Goal: Transaction & Acquisition: Purchase product/service

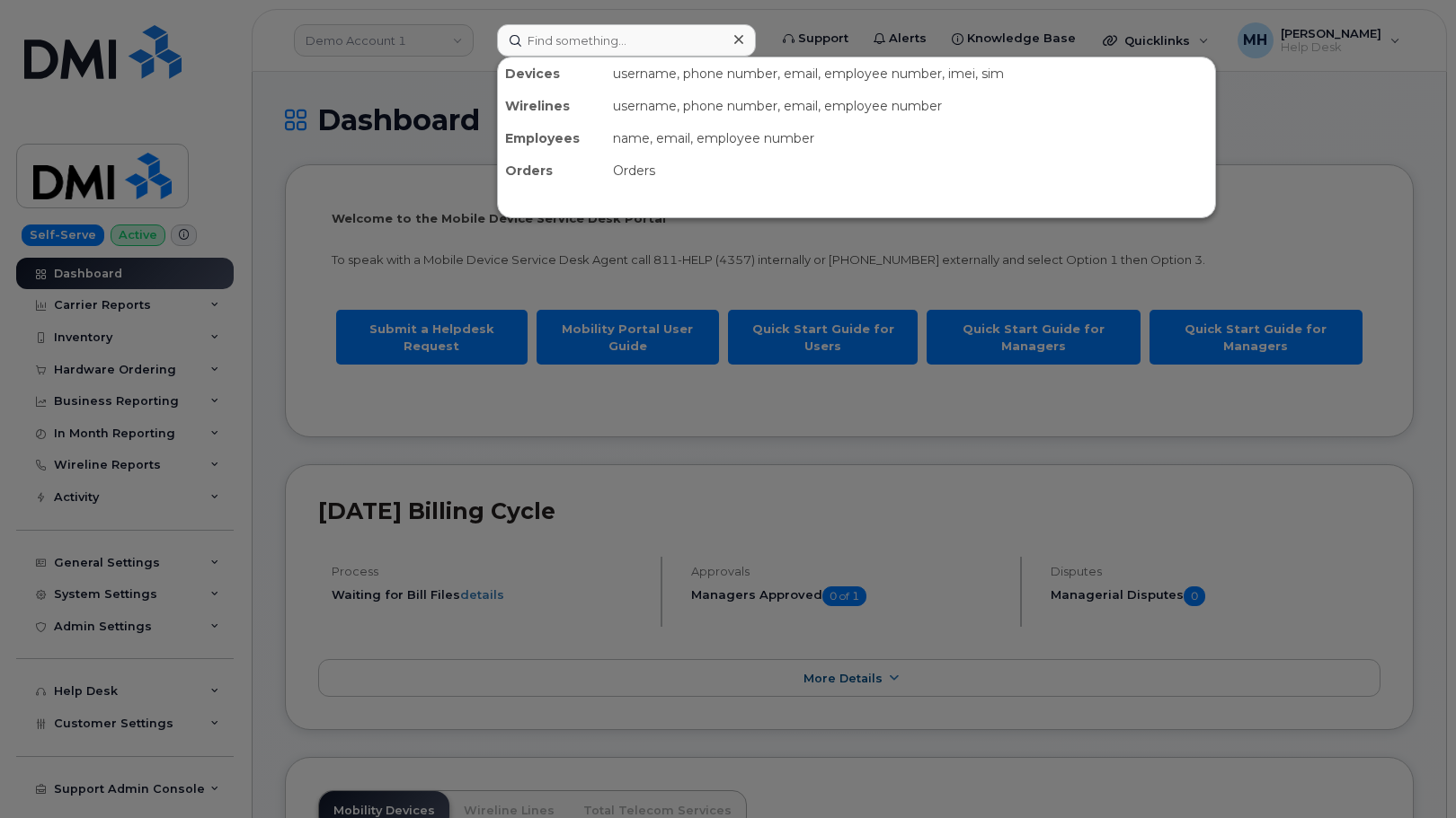
click at [611, 38] on input at bounding box center [626, 40] width 258 height 33
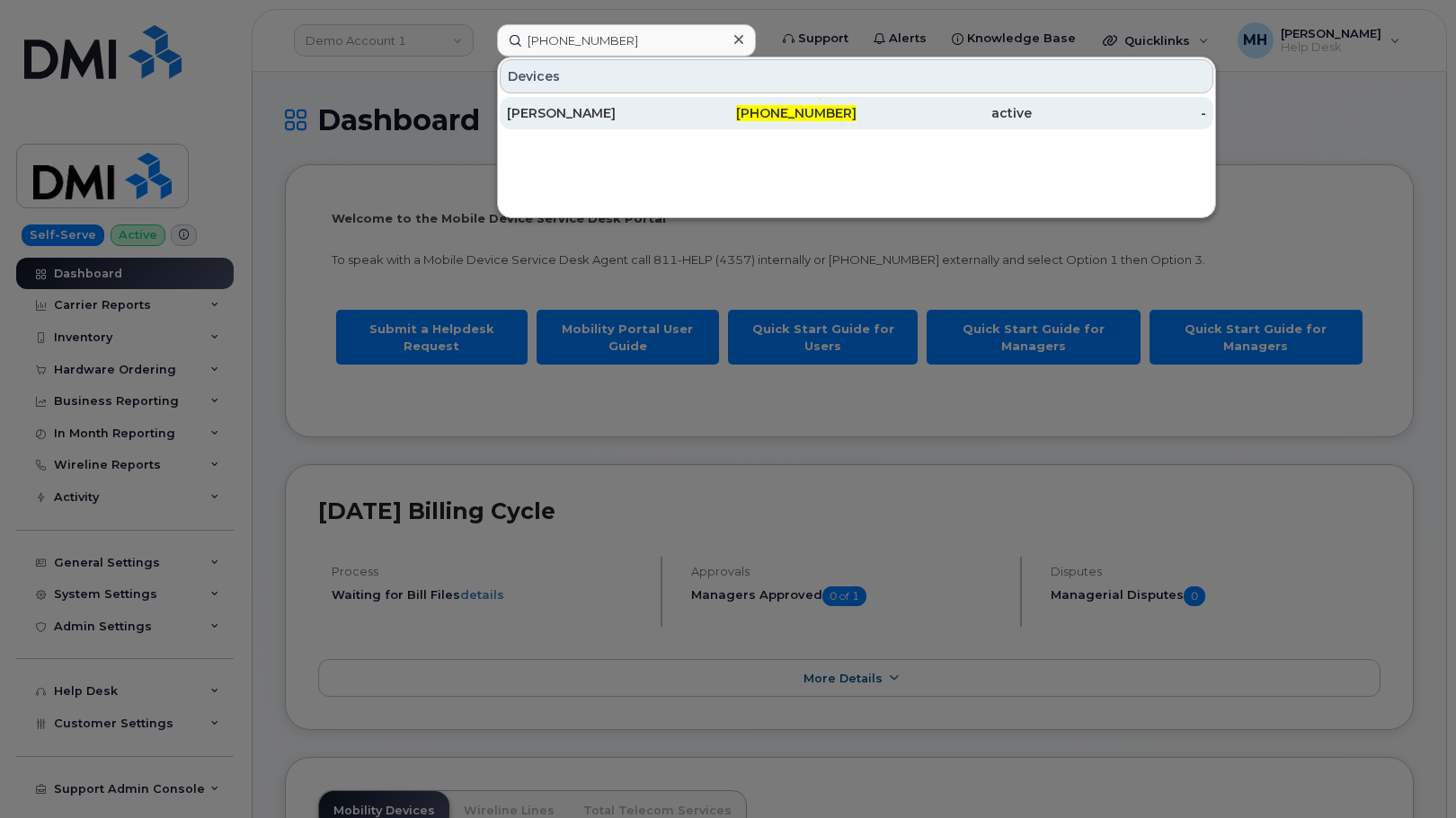
type input "301-491-1813"
click at [909, 111] on div "active" at bounding box center [944, 113] width 175 height 18
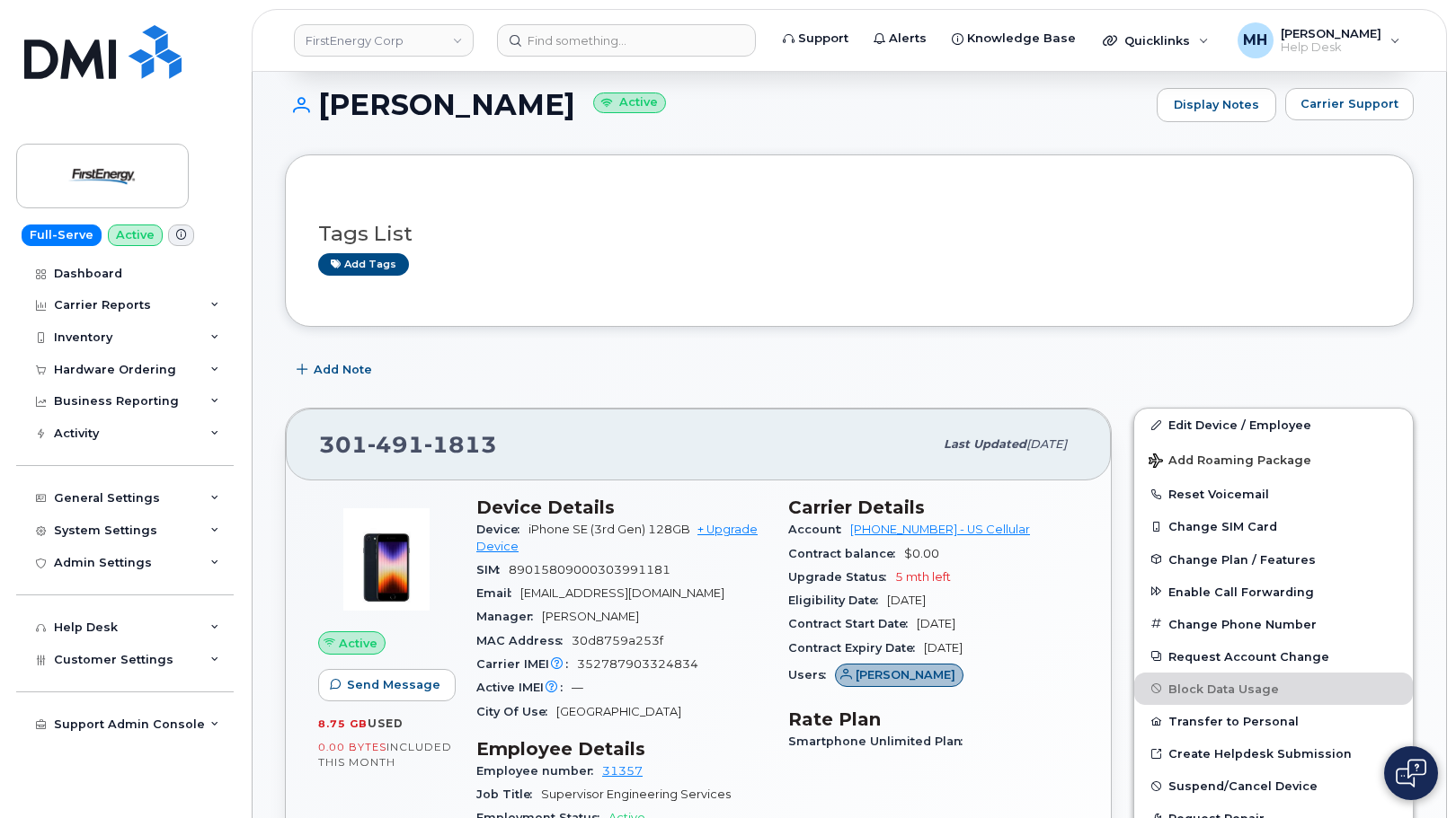
scroll to position [270, 0]
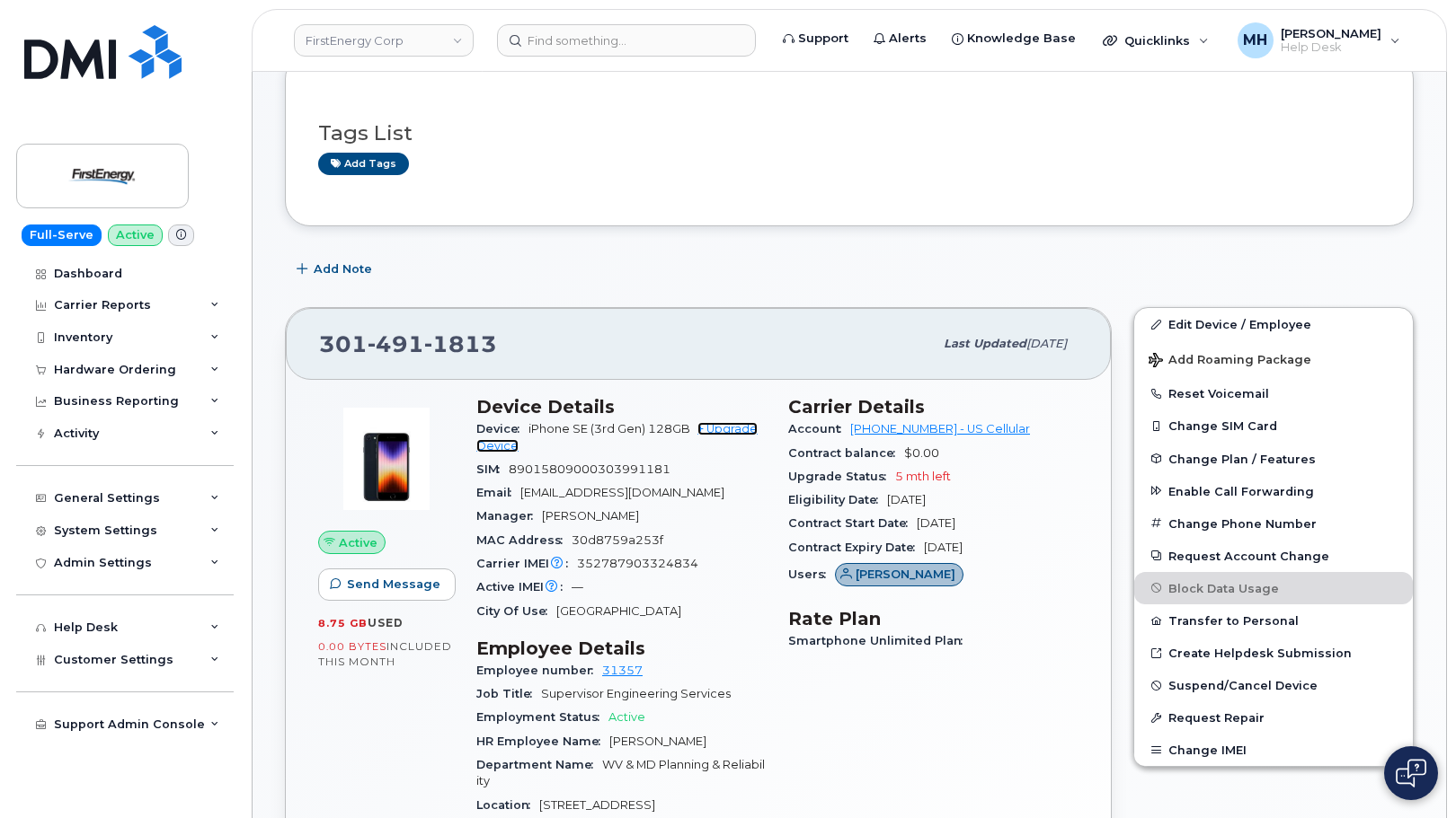
click at [718, 426] on link "+ Upgrade Device" at bounding box center [617, 436] width 281 height 30
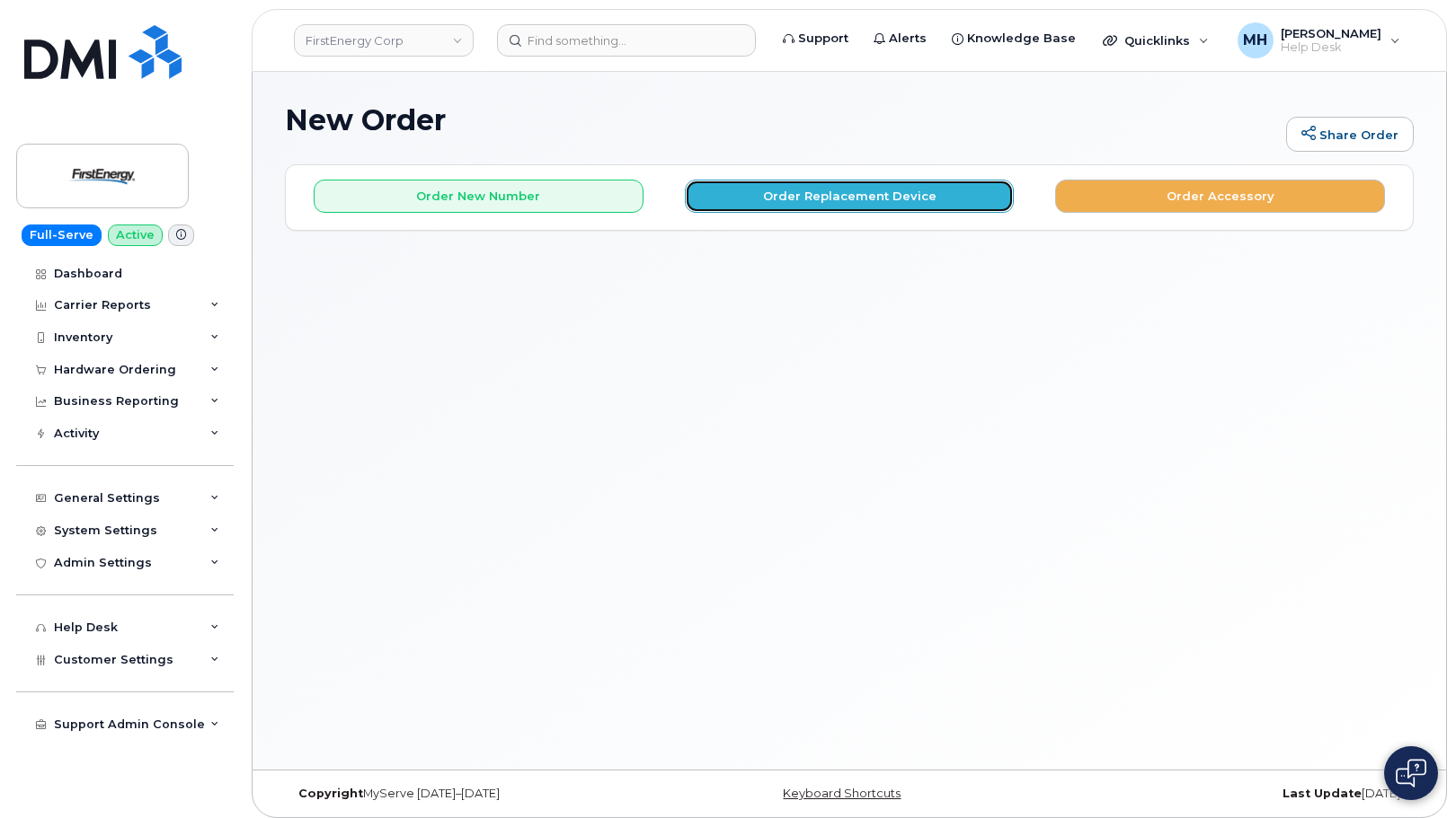
click at [728, 198] on button "Order Replacement Device" at bounding box center [850, 196] width 330 height 33
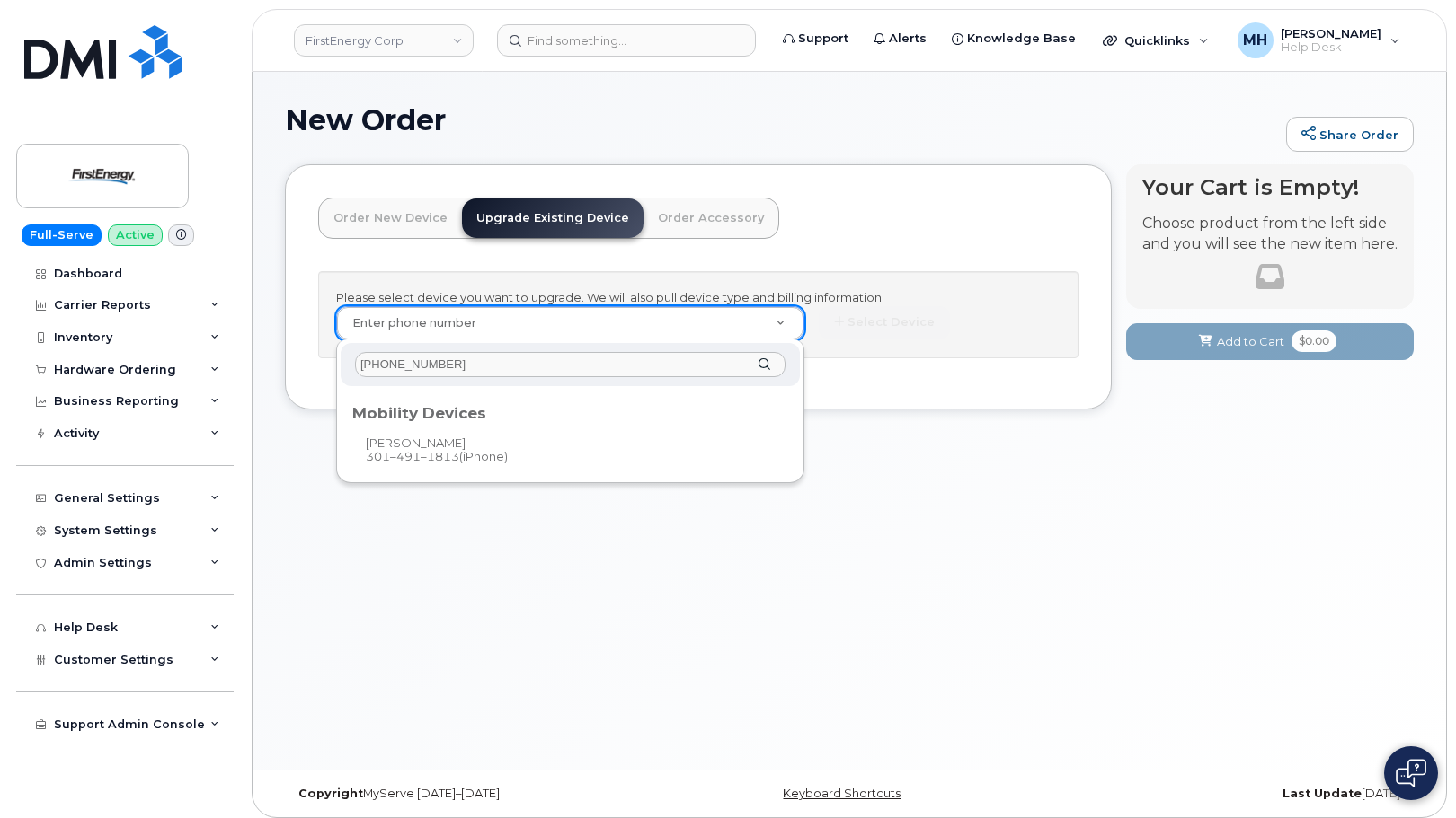
type input "301-491-1813"
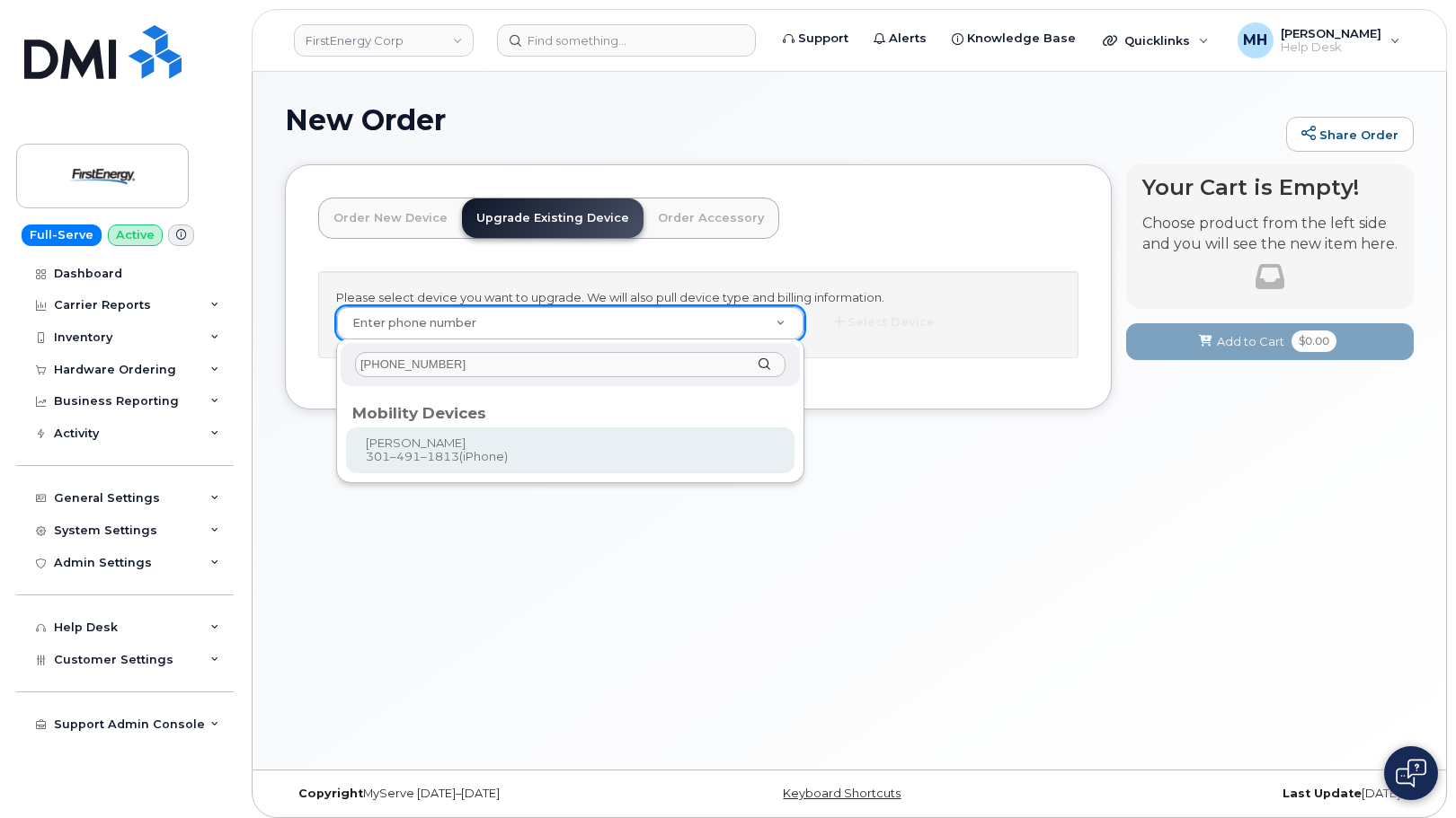
type input "831394"
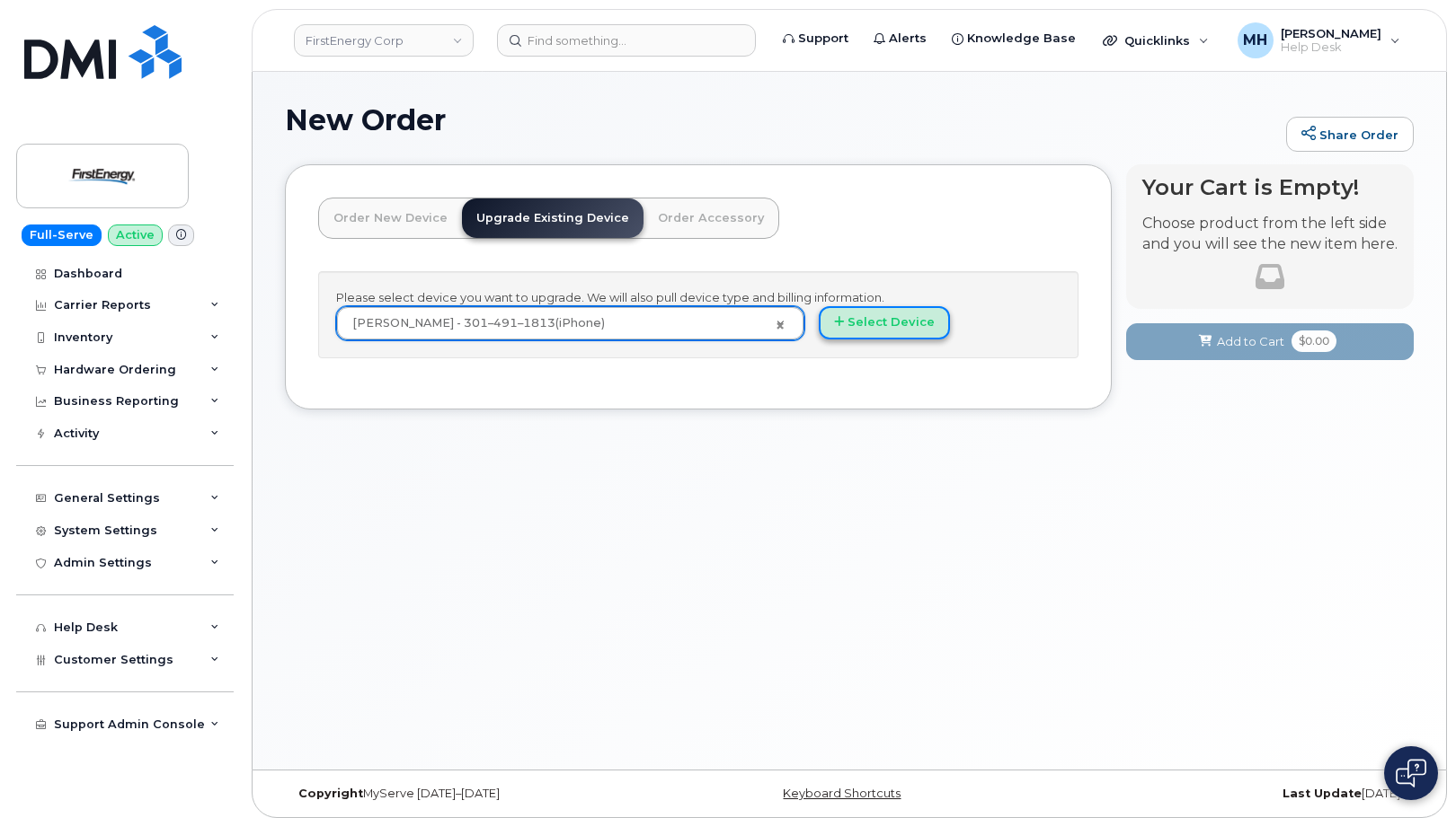
click at [930, 312] on button "Select Device" at bounding box center [884, 322] width 131 height 33
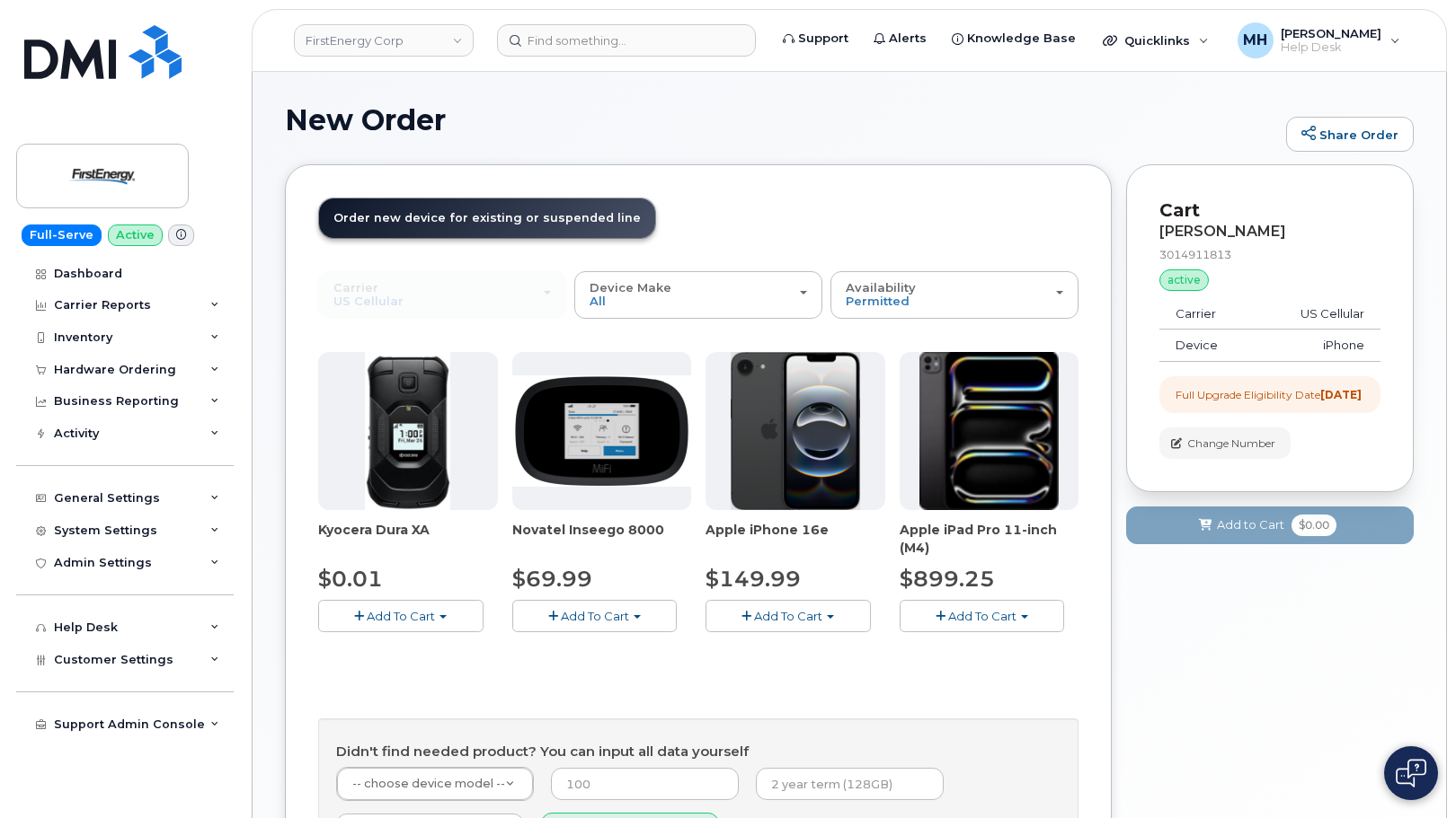
click at [840, 615] on button "Add To Cart" at bounding box center [788, 615] width 166 height 32
click at [812, 642] on link "$149.99 - 2 Year Upgrade" at bounding box center [805, 650] width 190 height 22
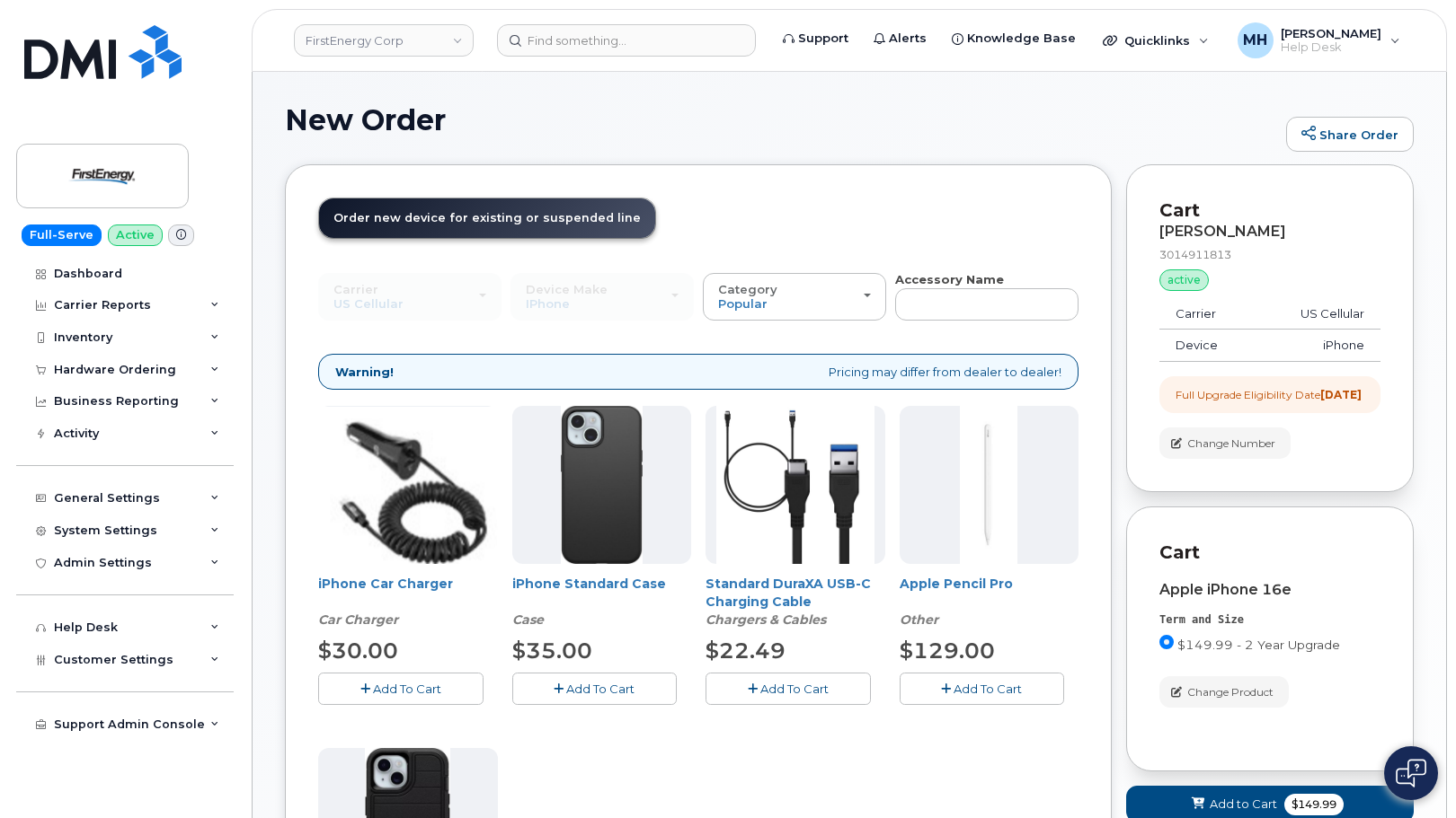
click at [582, 678] on button "Add To Cart" at bounding box center [594, 688] width 166 height 32
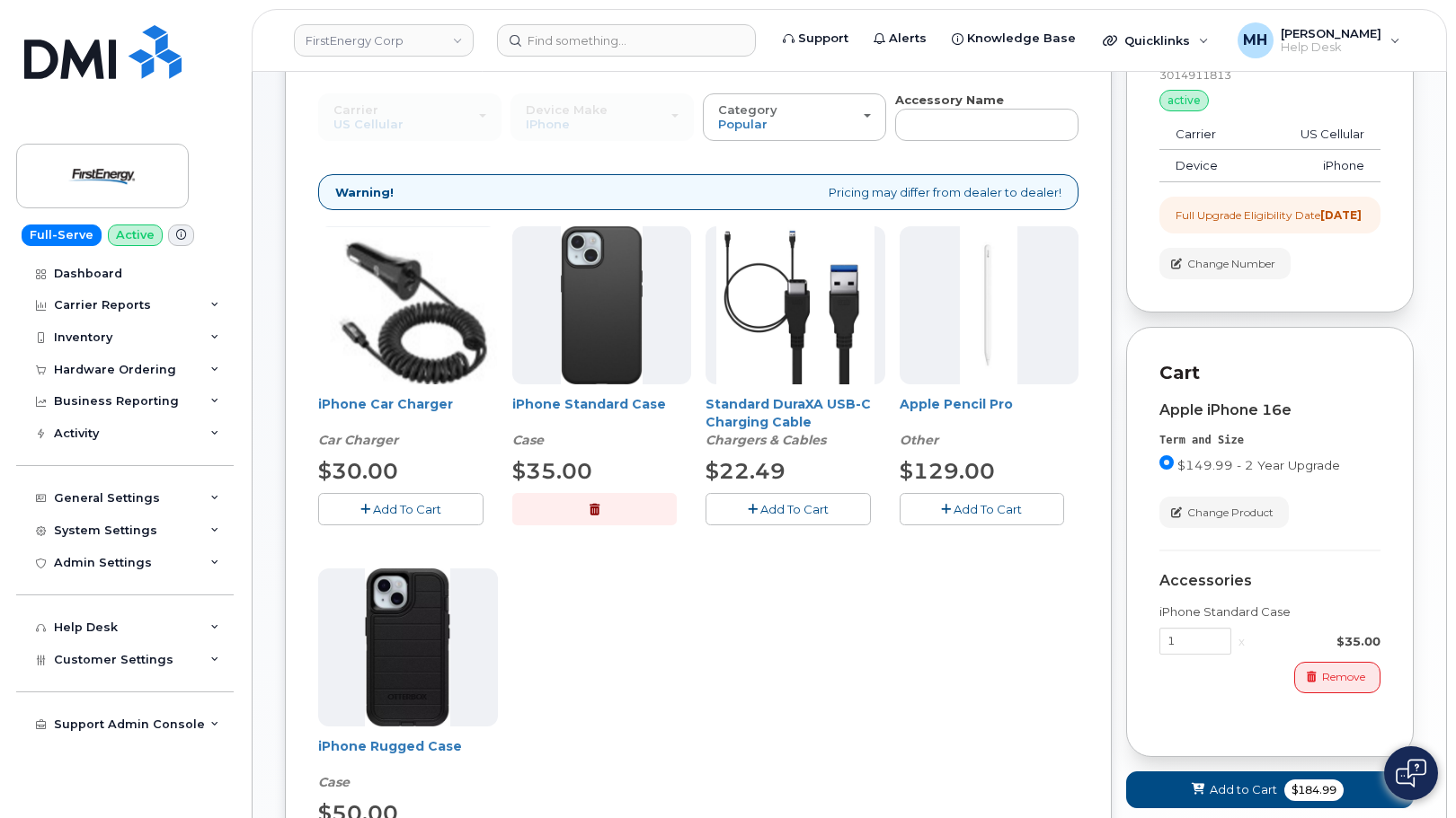
scroll to position [270, 0]
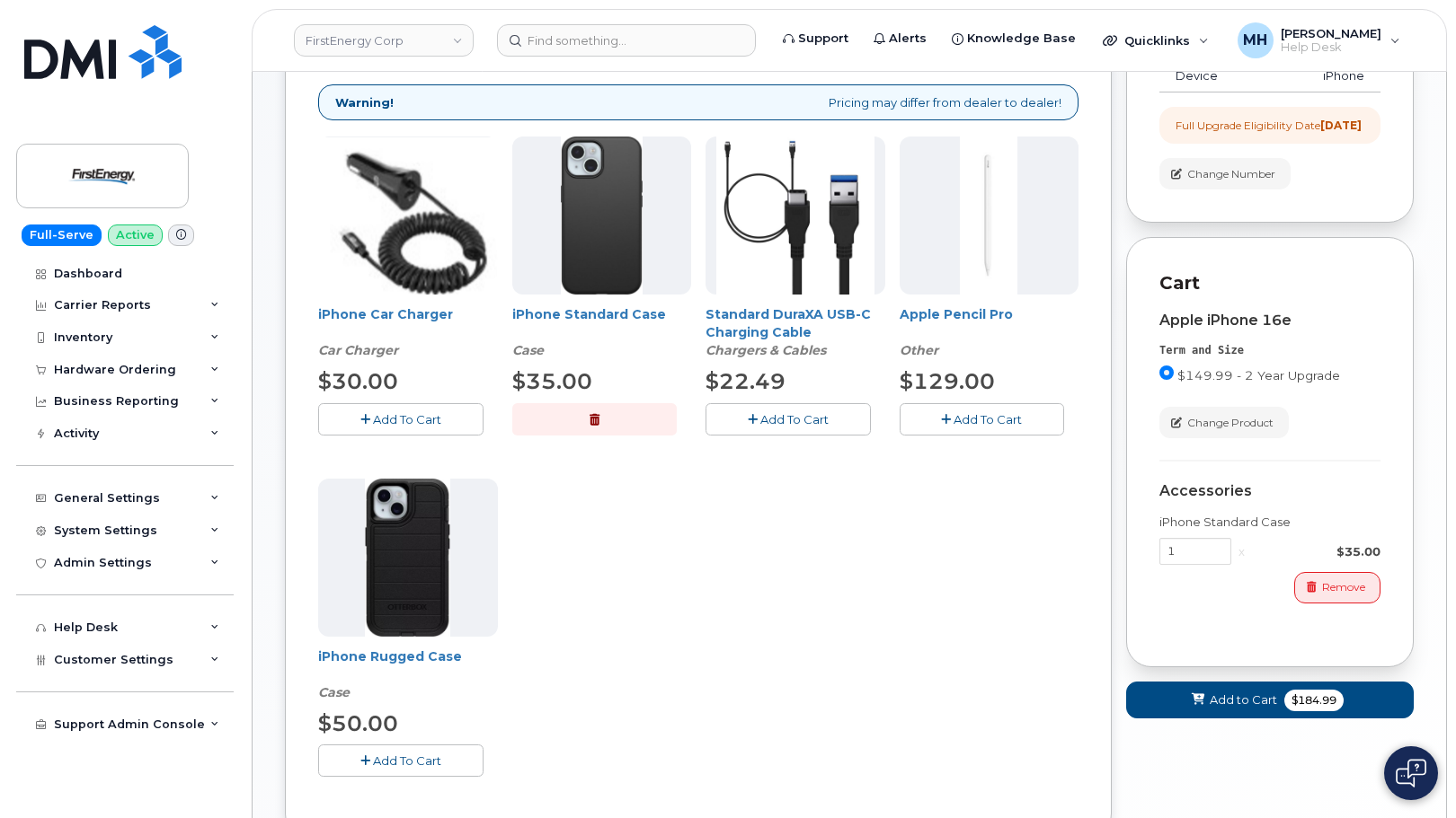
click at [620, 423] on button "button" at bounding box center [594, 419] width 166 height 32
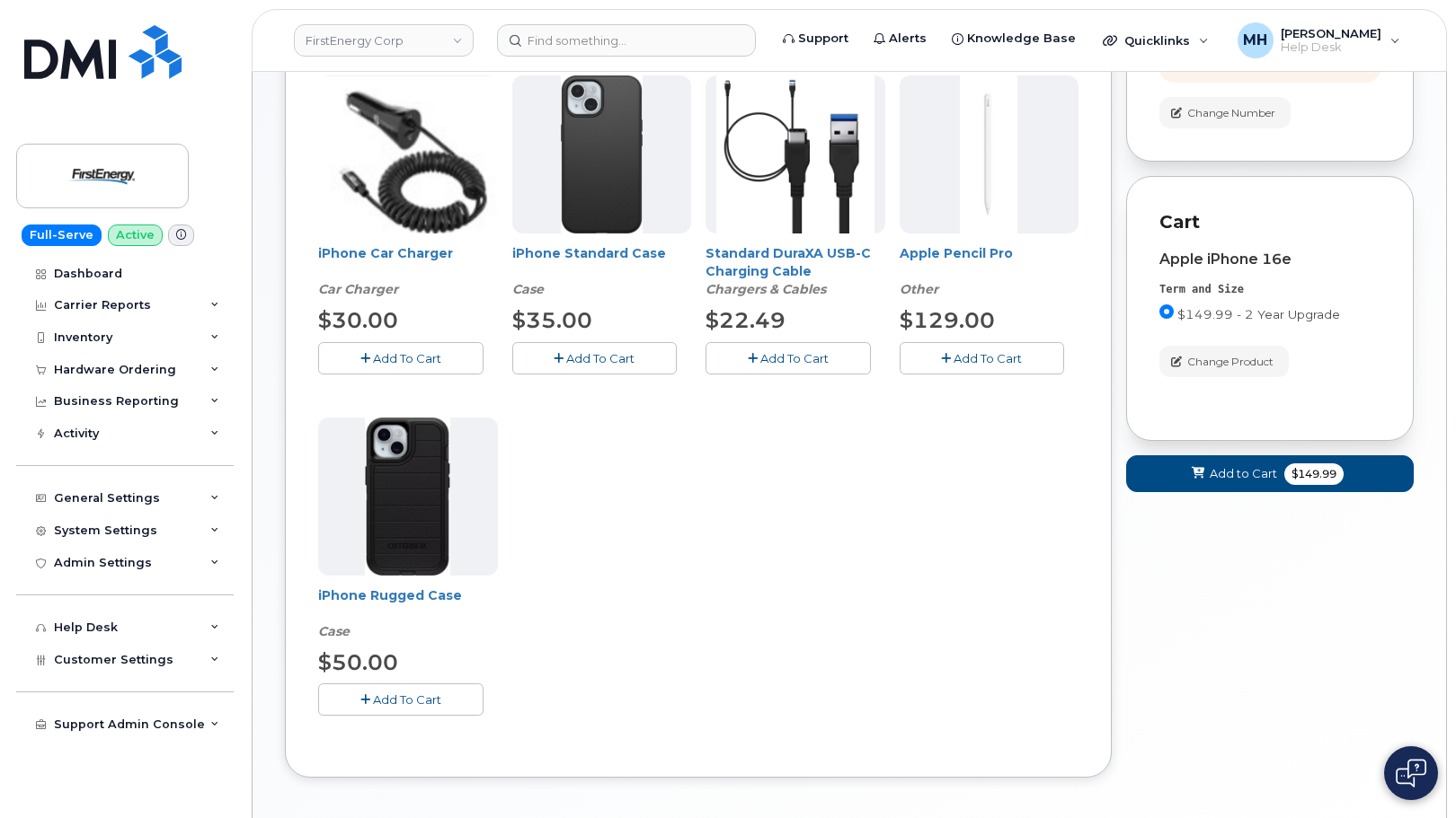
scroll to position [360, 0]
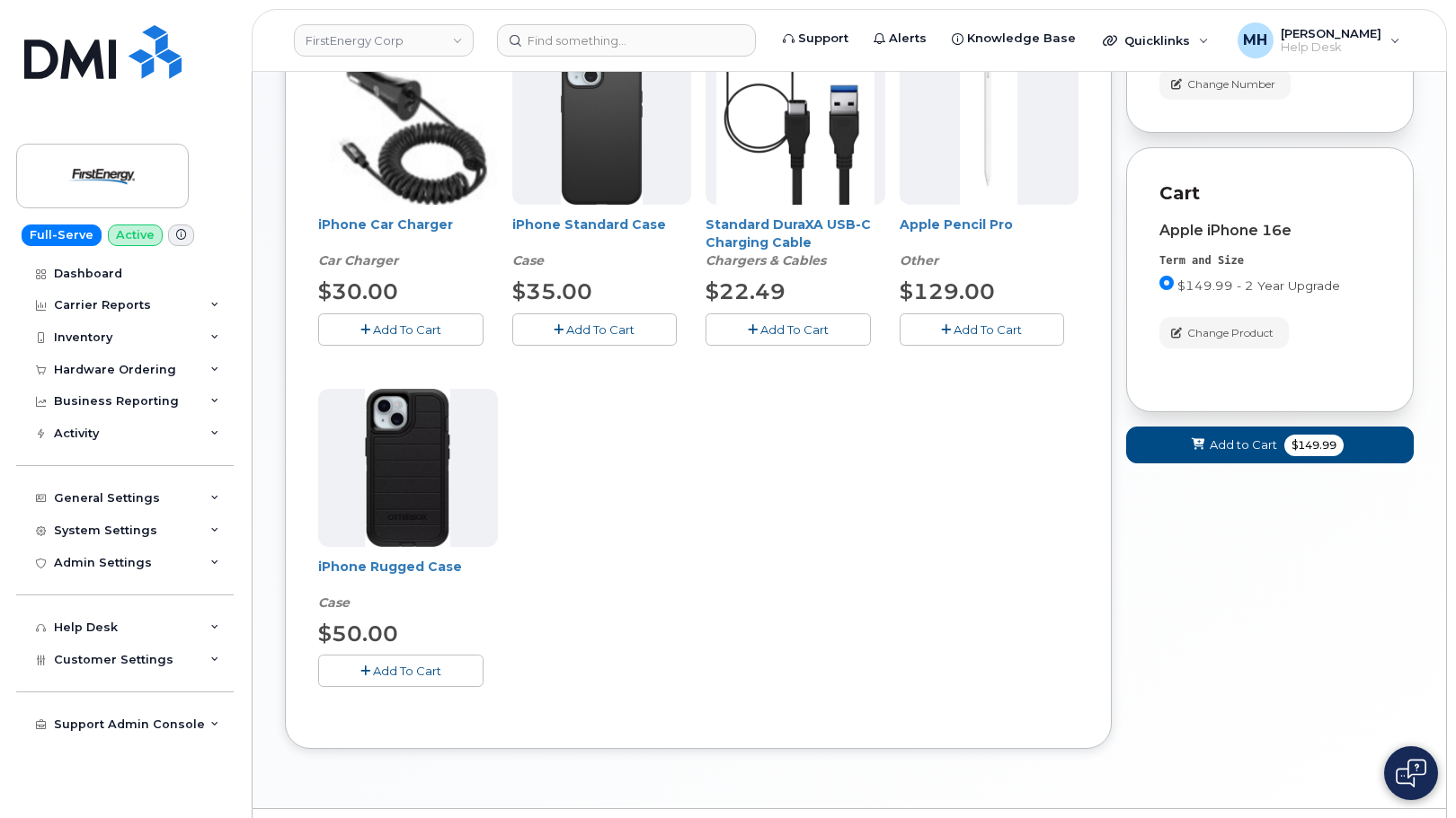
click at [471, 664] on button "Add To Cart" at bounding box center [400, 671] width 166 height 32
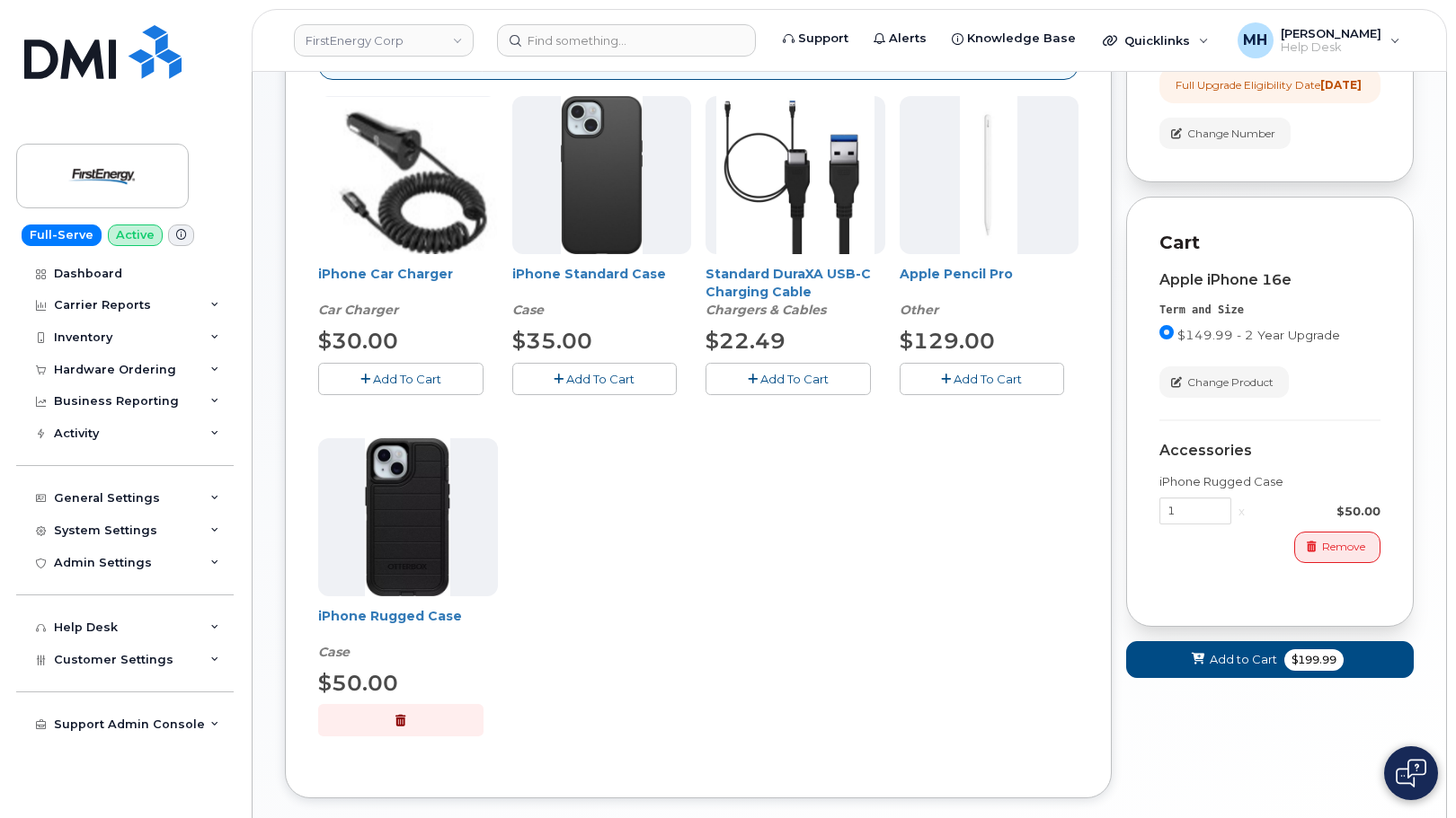
scroll to position [270, 0]
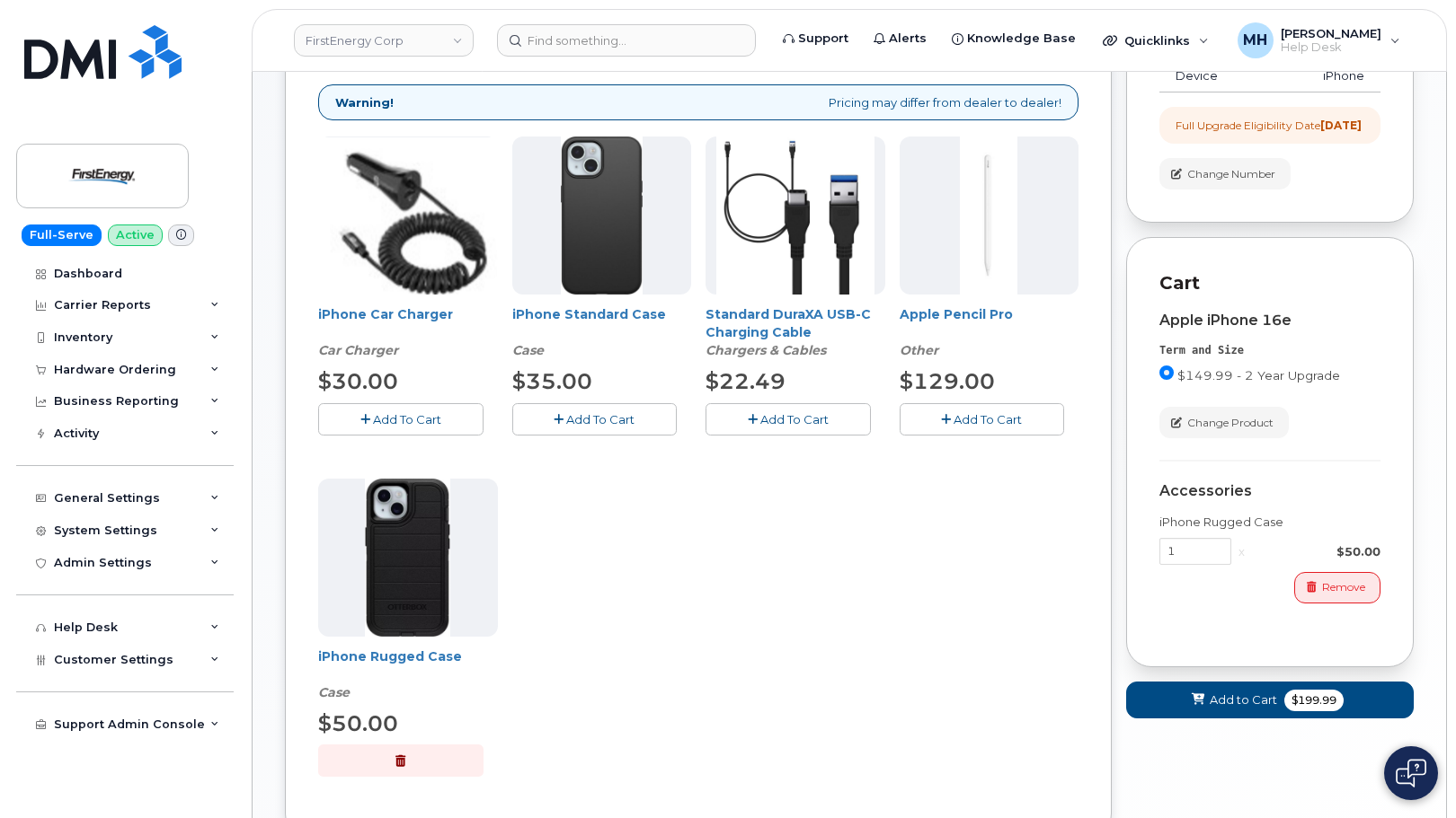
click at [460, 420] on button "Add To Cart" at bounding box center [400, 419] width 166 height 32
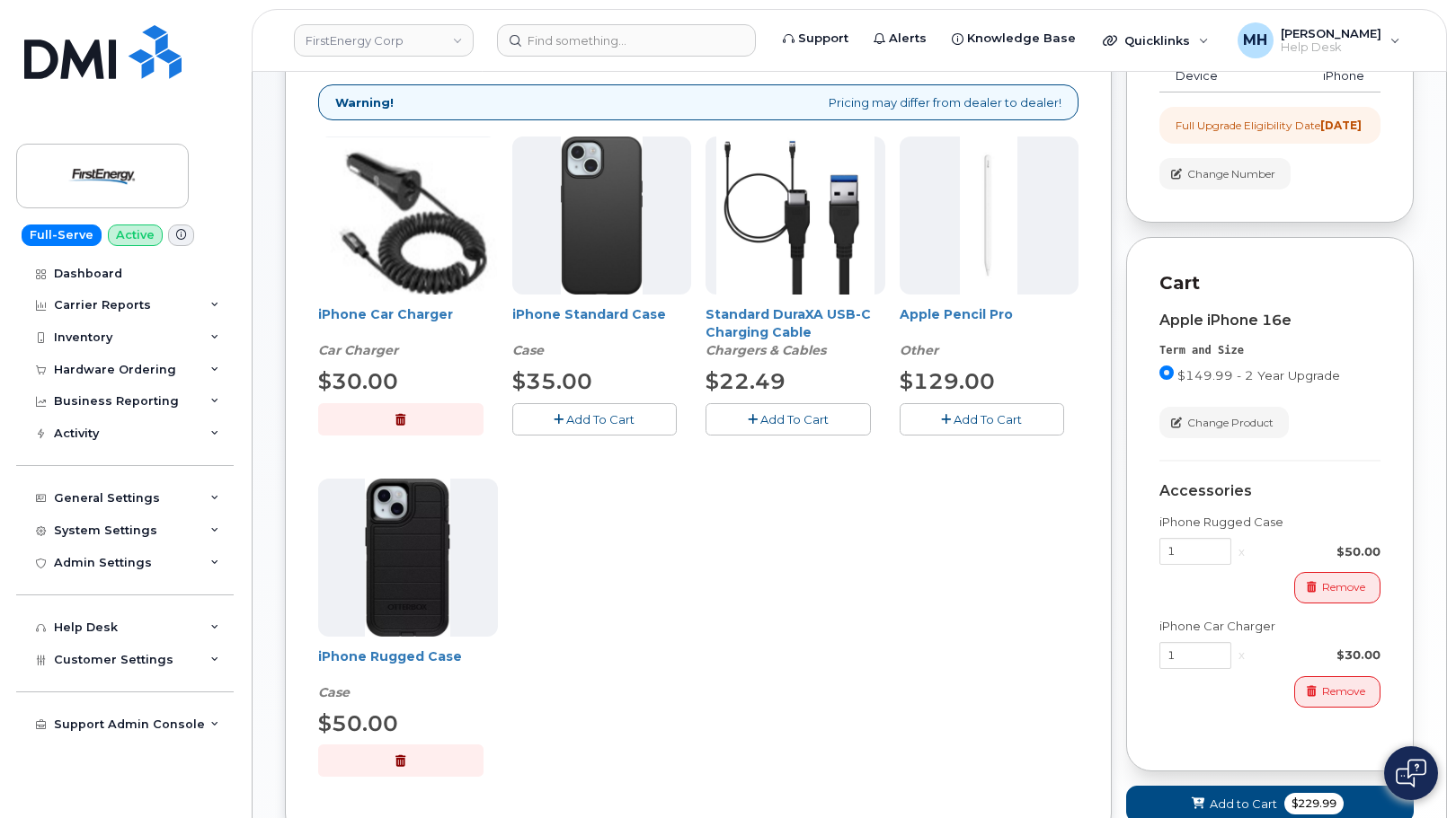
click at [796, 419] on span "Add To Cart" at bounding box center [794, 419] width 68 height 14
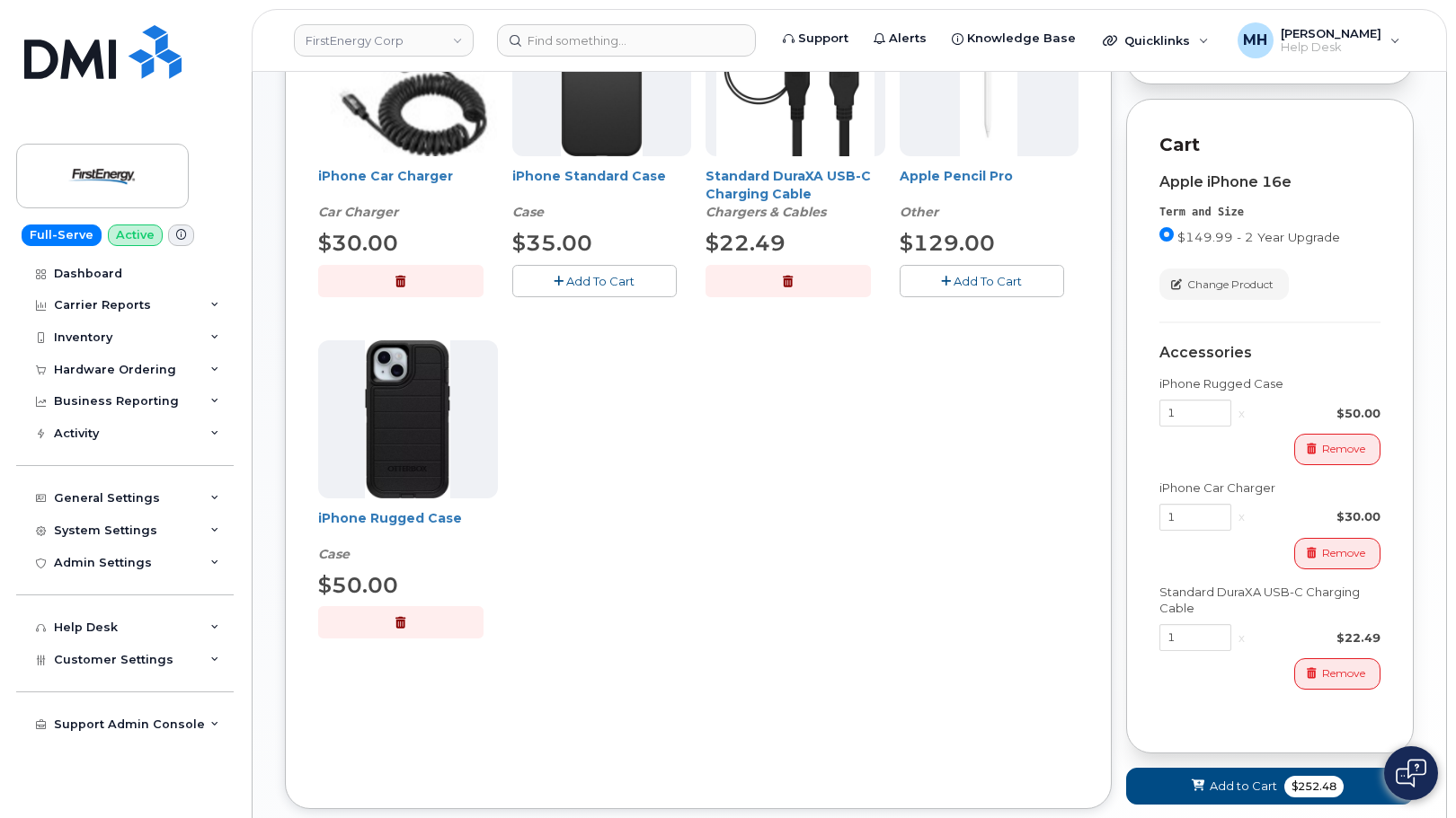
scroll to position [531, 0]
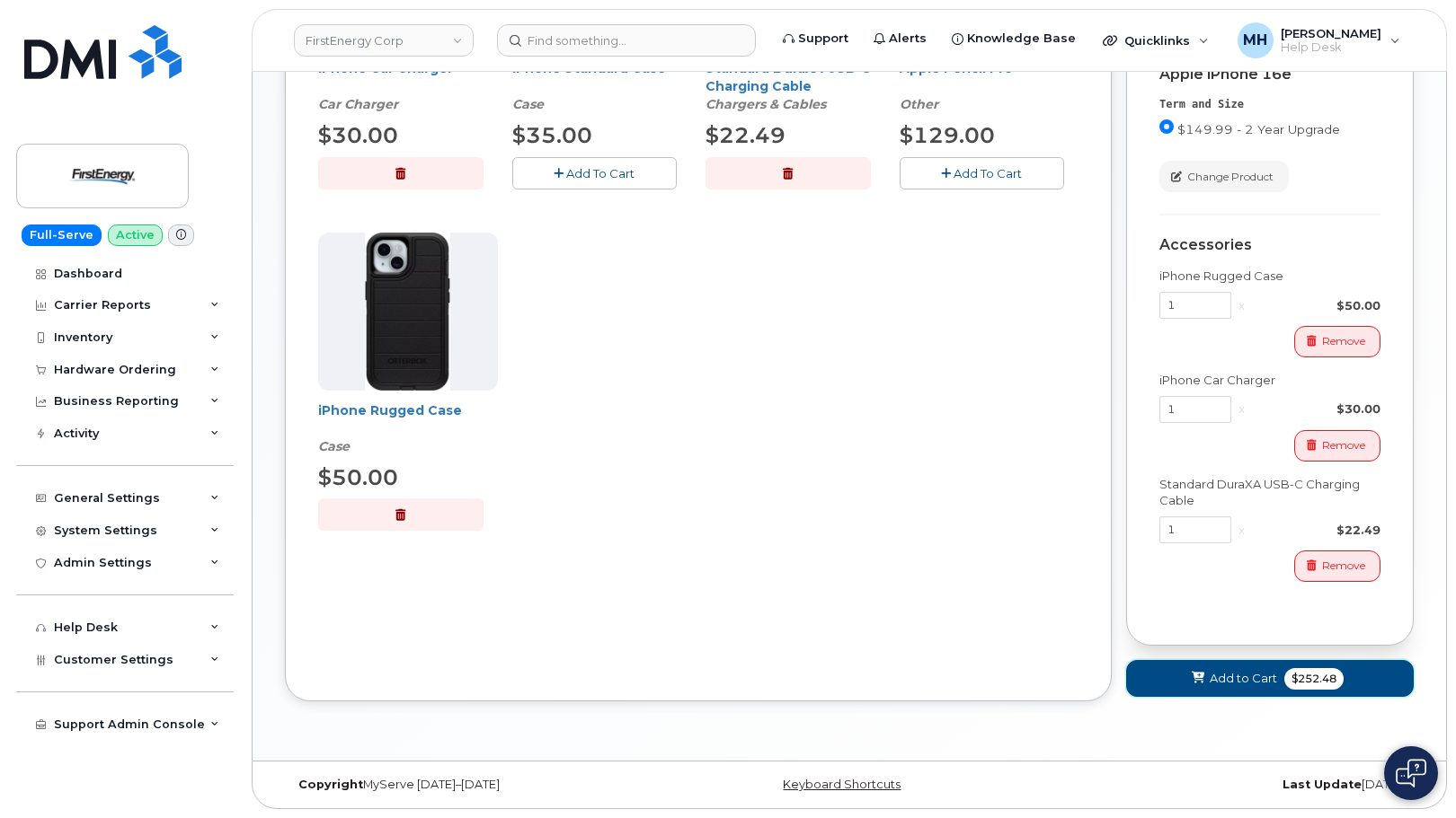
click at [1180, 672] on button "Add to Cart $252.48" at bounding box center [1270, 678] width 287 height 37
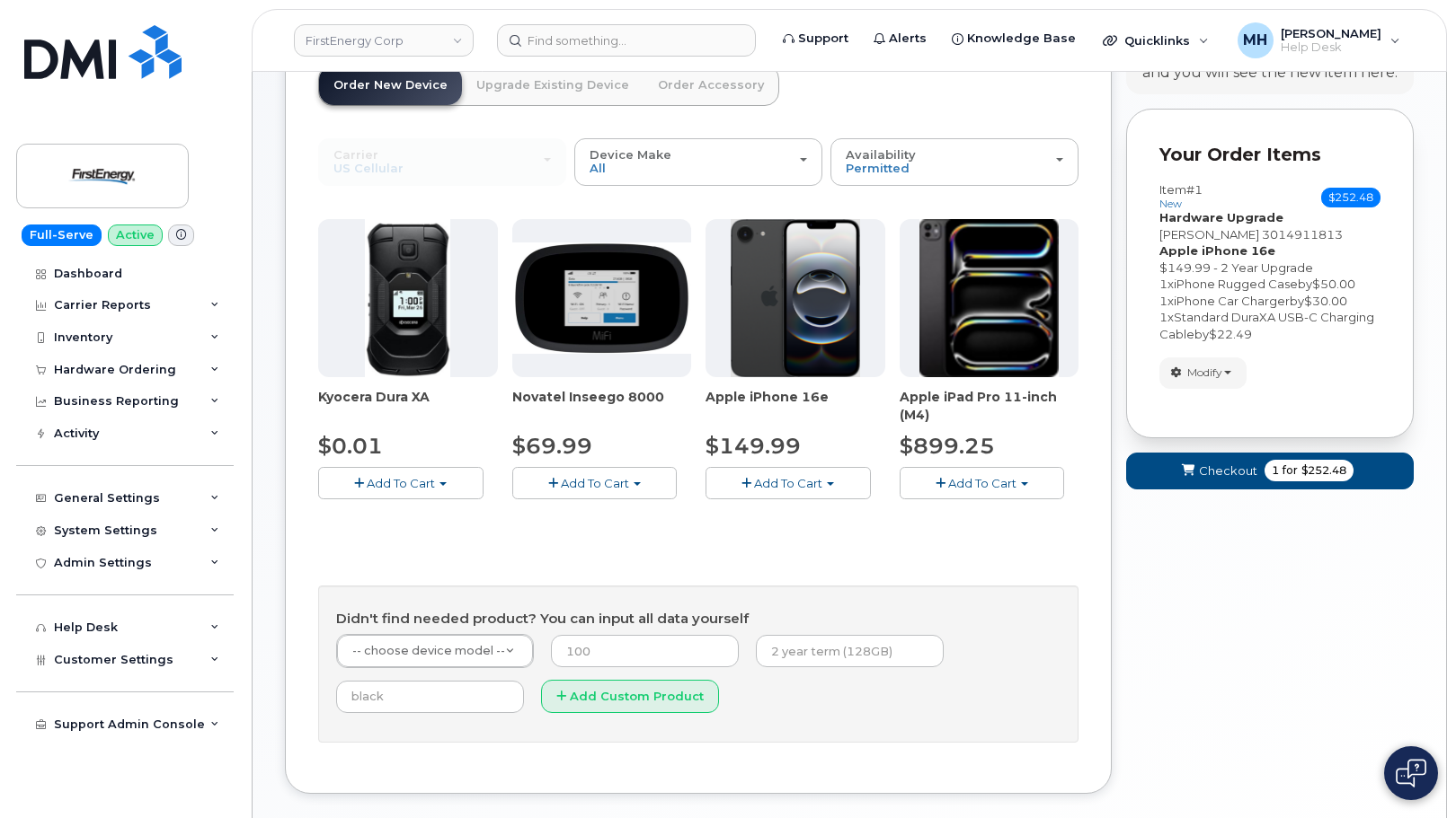
scroll to position [46, 0]
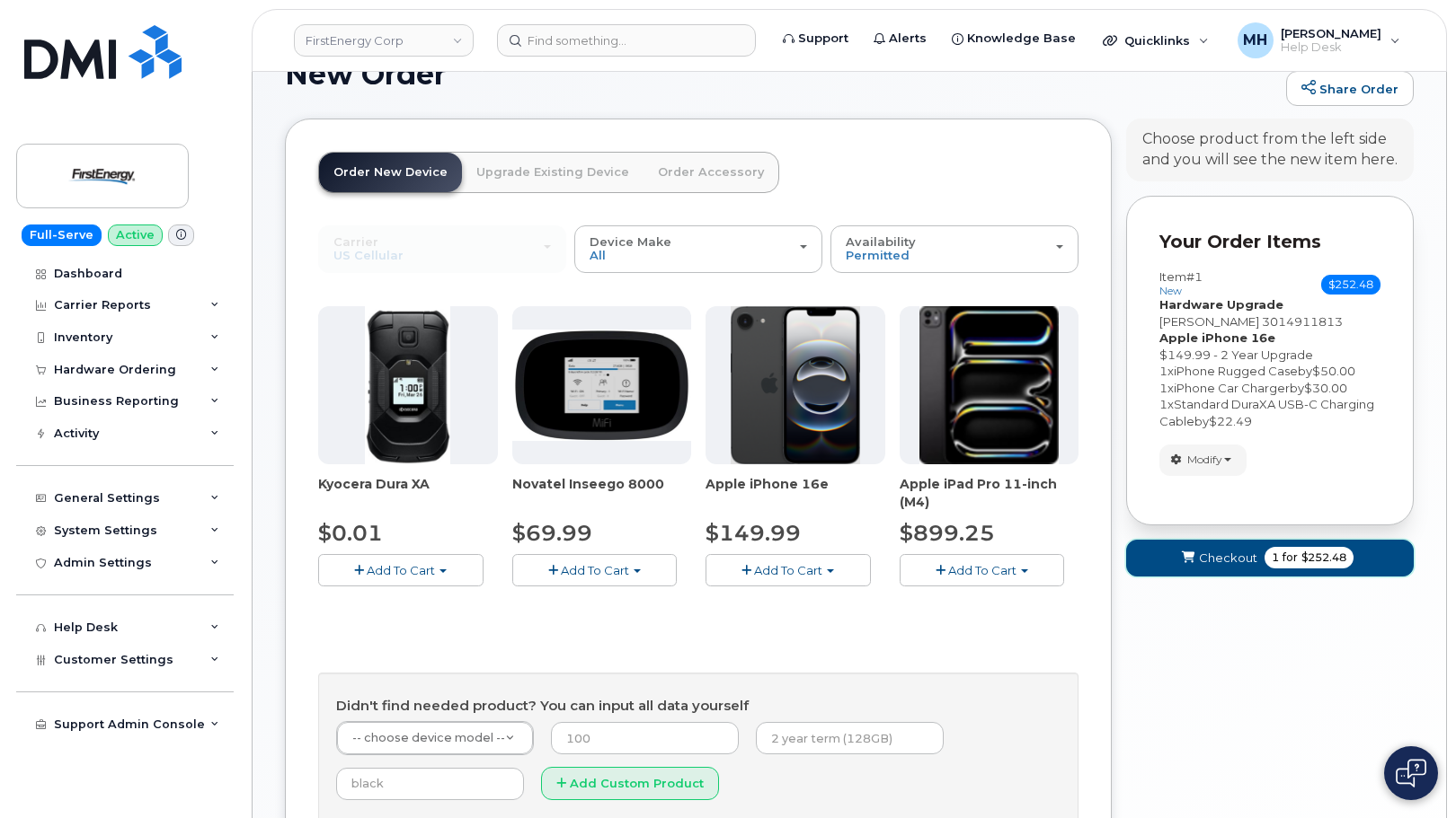
click at [1195, 567] on button "Checkout 1 for $252.48" at bounding box center [1270, 558] width 287 height 37
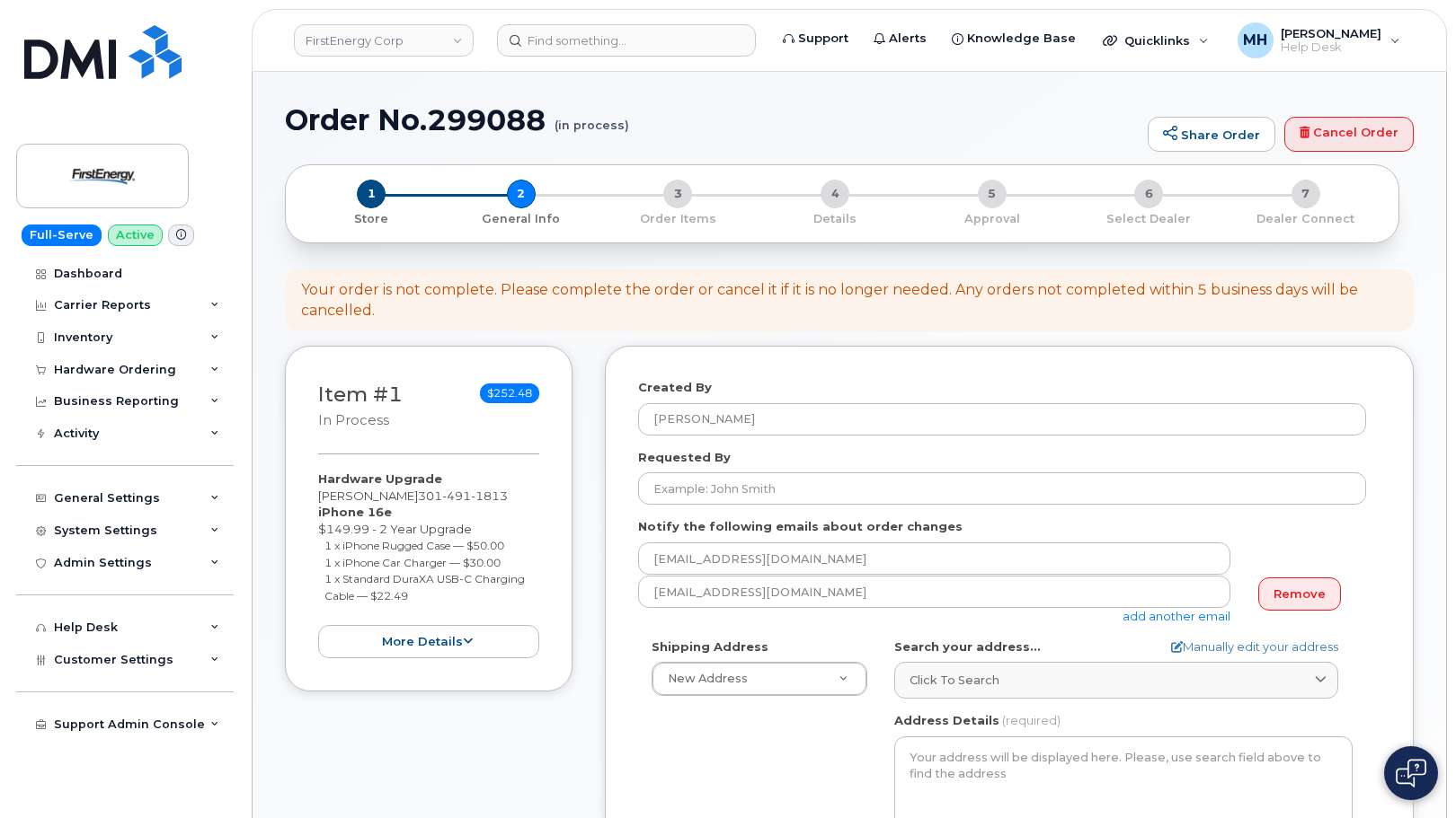
select select
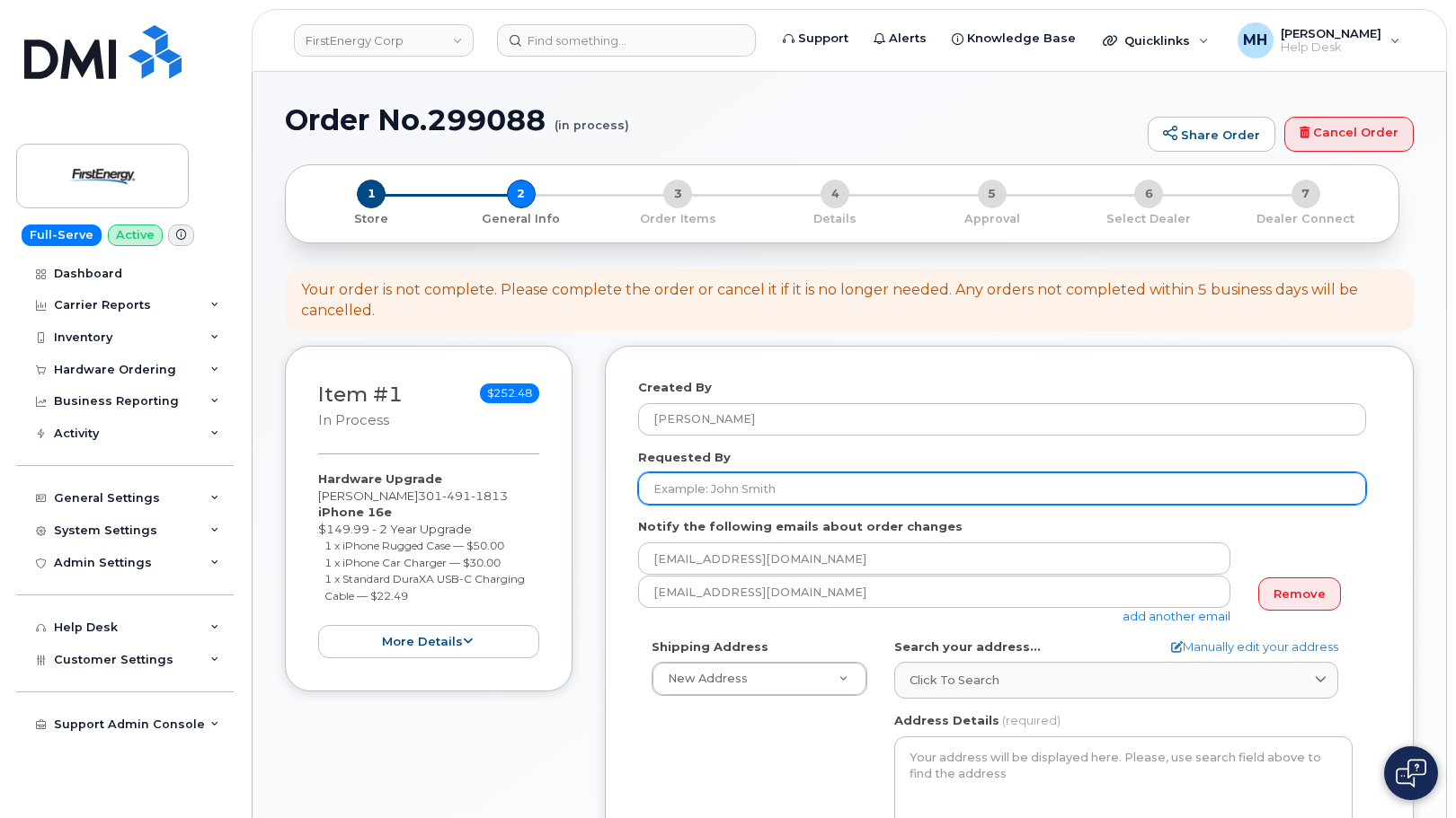
click at [774, 478] on input "Requested By" at bounding box center [1002, 489] width 728 height 33
click at [806, 482] on input "Requested By" at bounding box center [1002, 489] width 728 height 33
paste input "[PERSON_NAME]"
type input "[PERSON_NAME]"
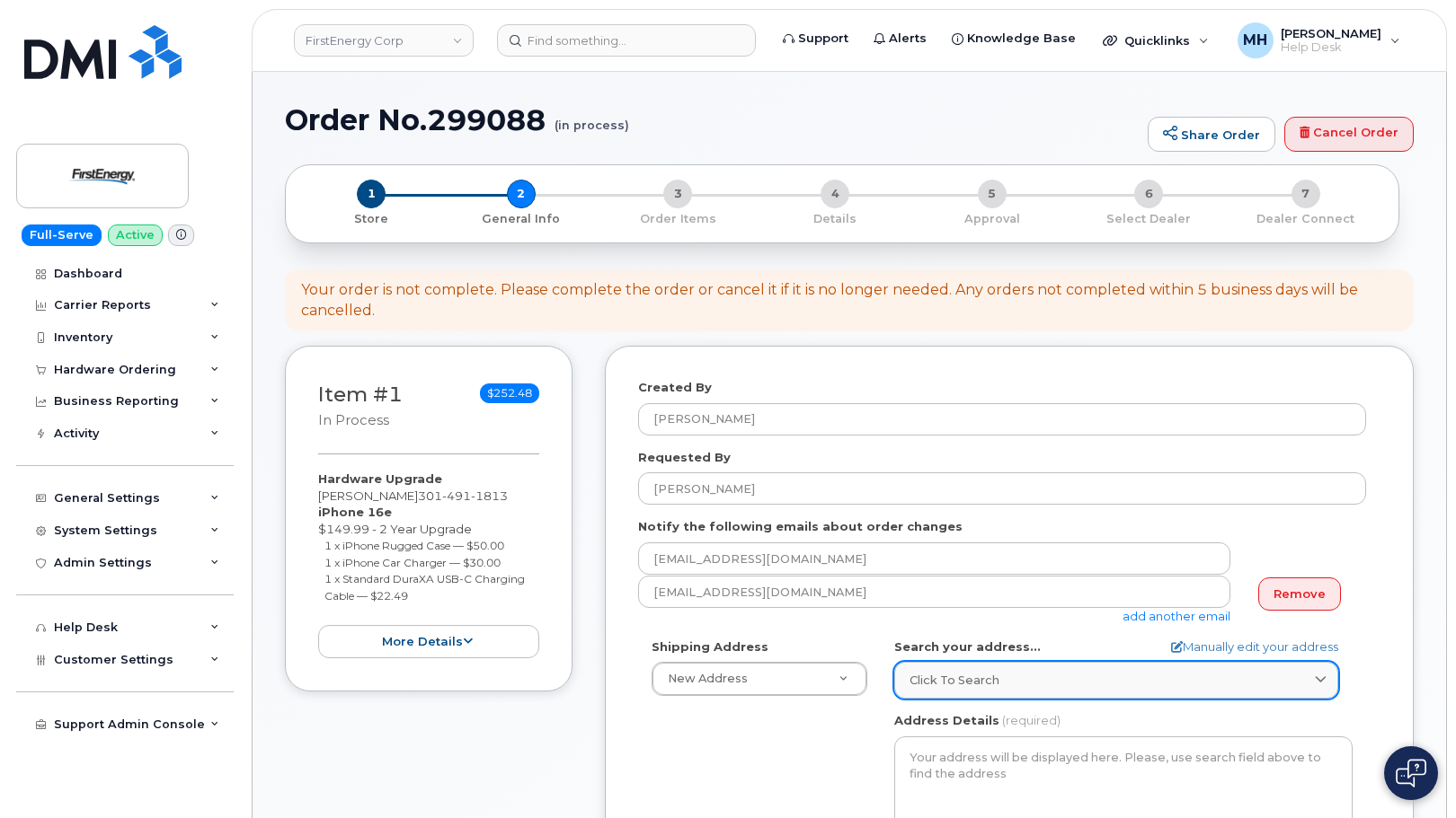
click at [949, 673] on span "Click to search" at bounding box center [954, 680] width 90 height 17
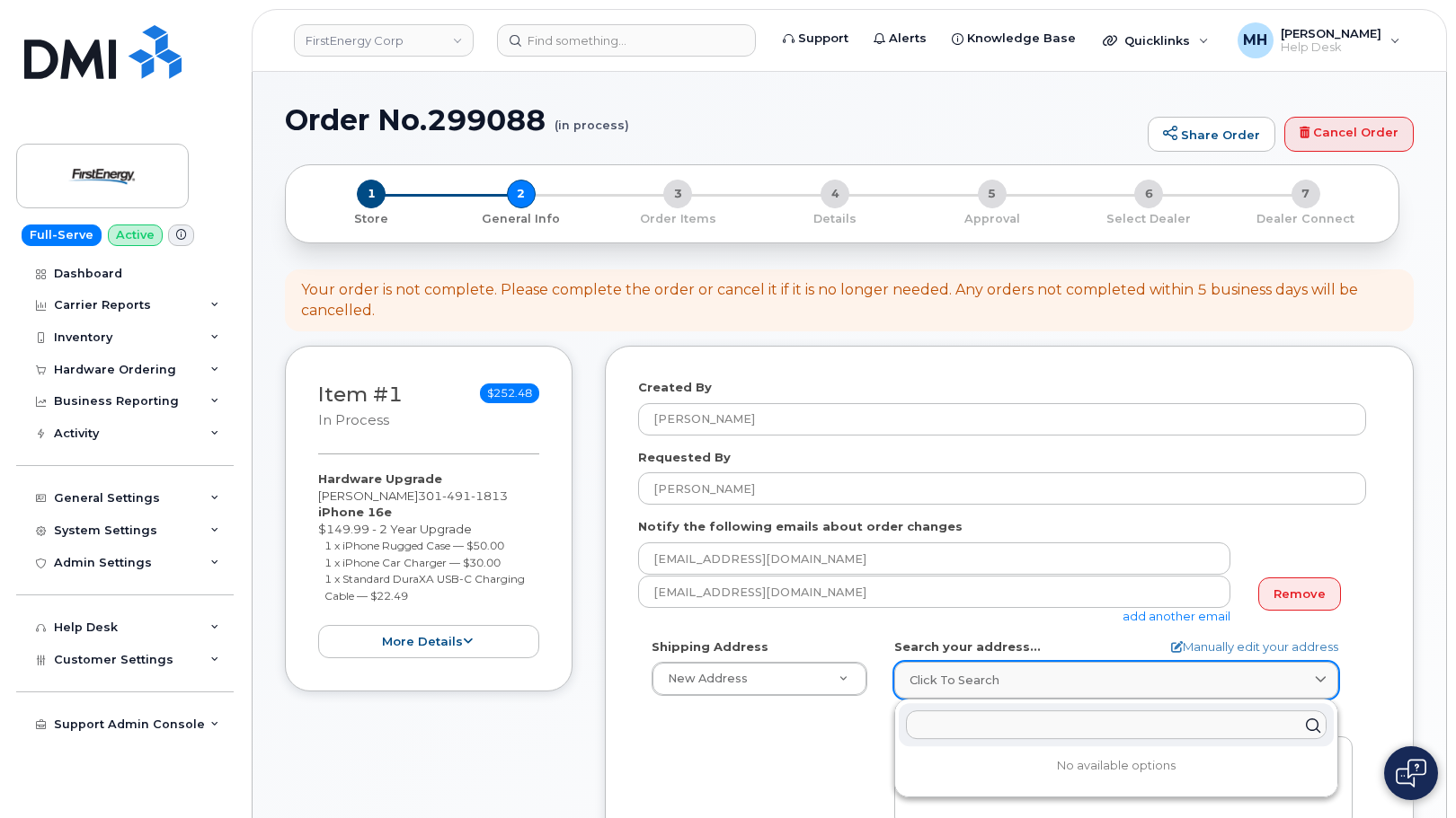
paste input "4328 valley rd Berkley, WV 25411"
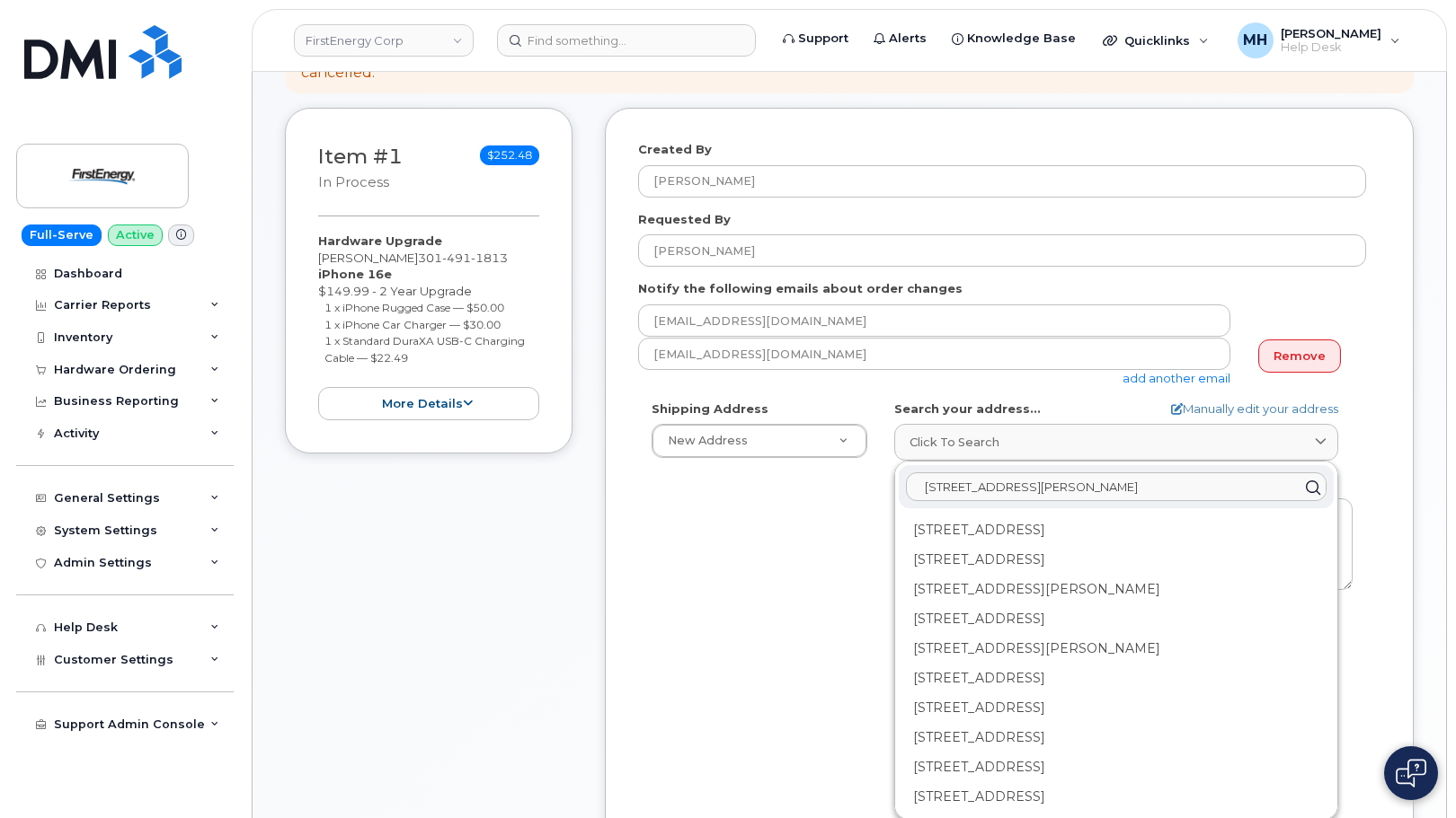
scroll to position [270, 0]
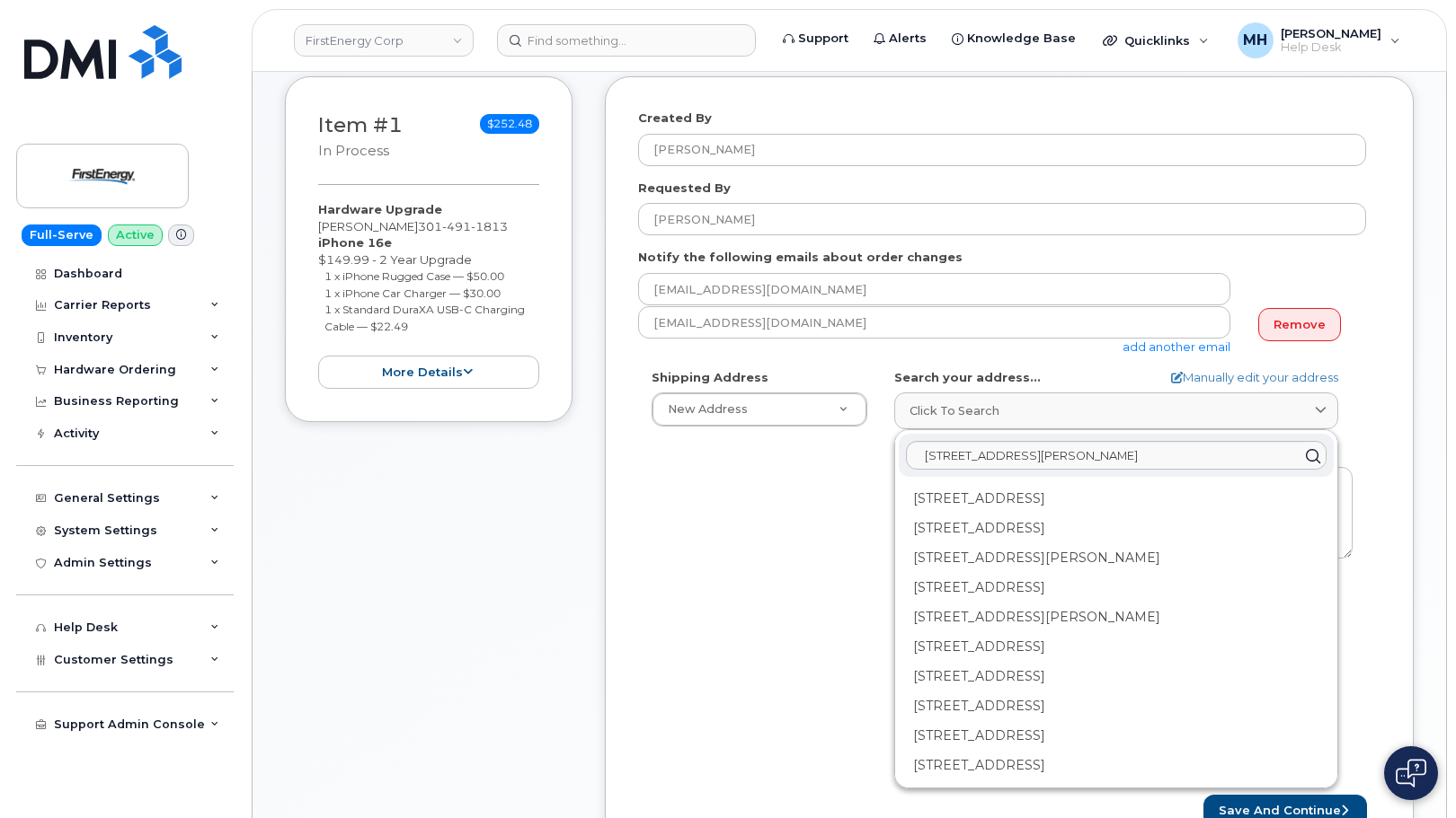
drag, startPoint x: 833, startPoint y: 590, endPoint x: 885, endPoint y: 560, distance: 60.0
click at [829, 590] on div "Shipping Address New Address New Address 229 Raleigh Drive. 2600 Erie St S 9176…" at bounding box center [1002, 575] width 728 height 412
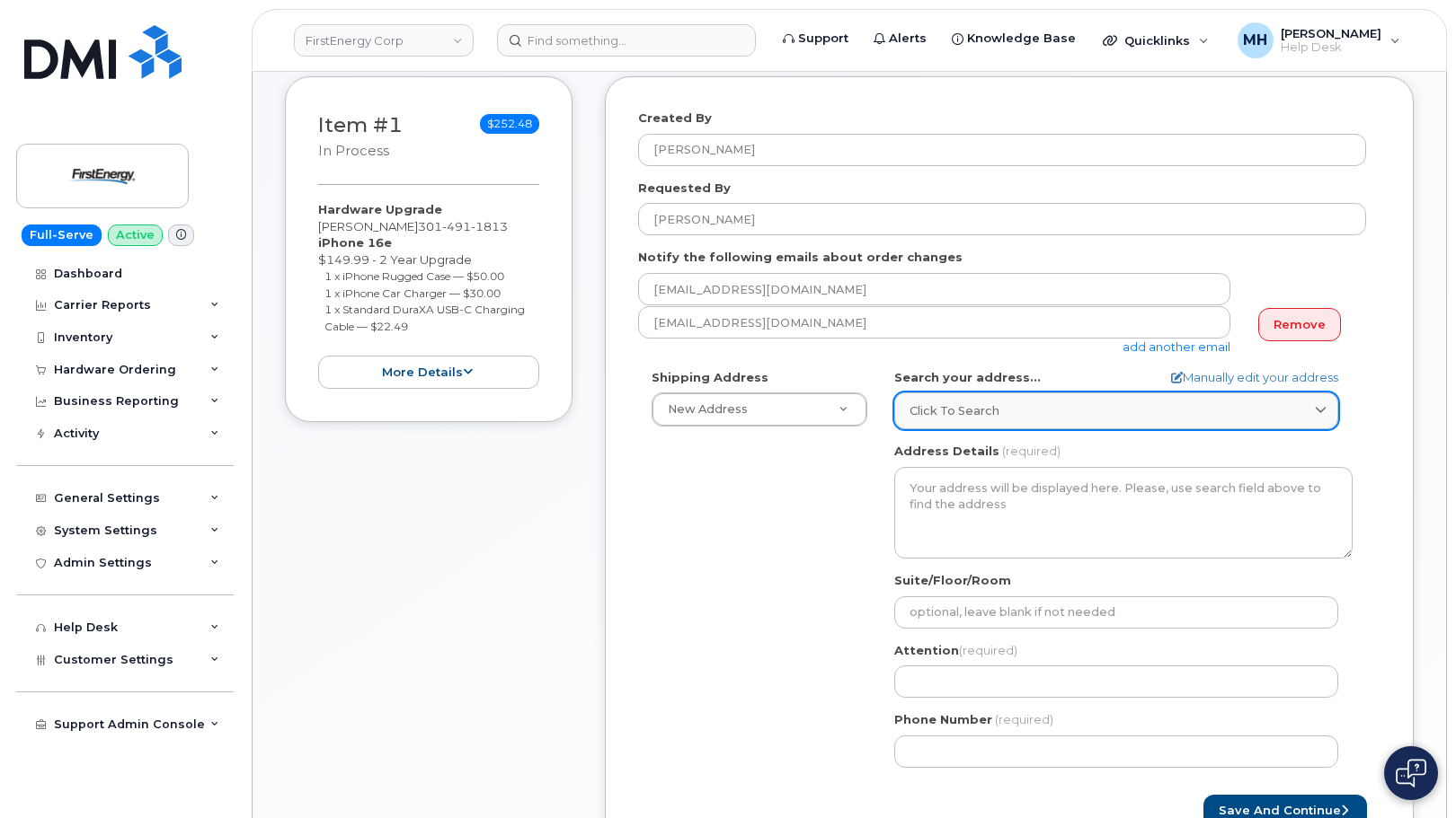
click at [966, 400] on link "Click to search" at bounding box center [1116, 410] width 444 height 37
paste input "4328 valley rd Beckley, WV 25411"
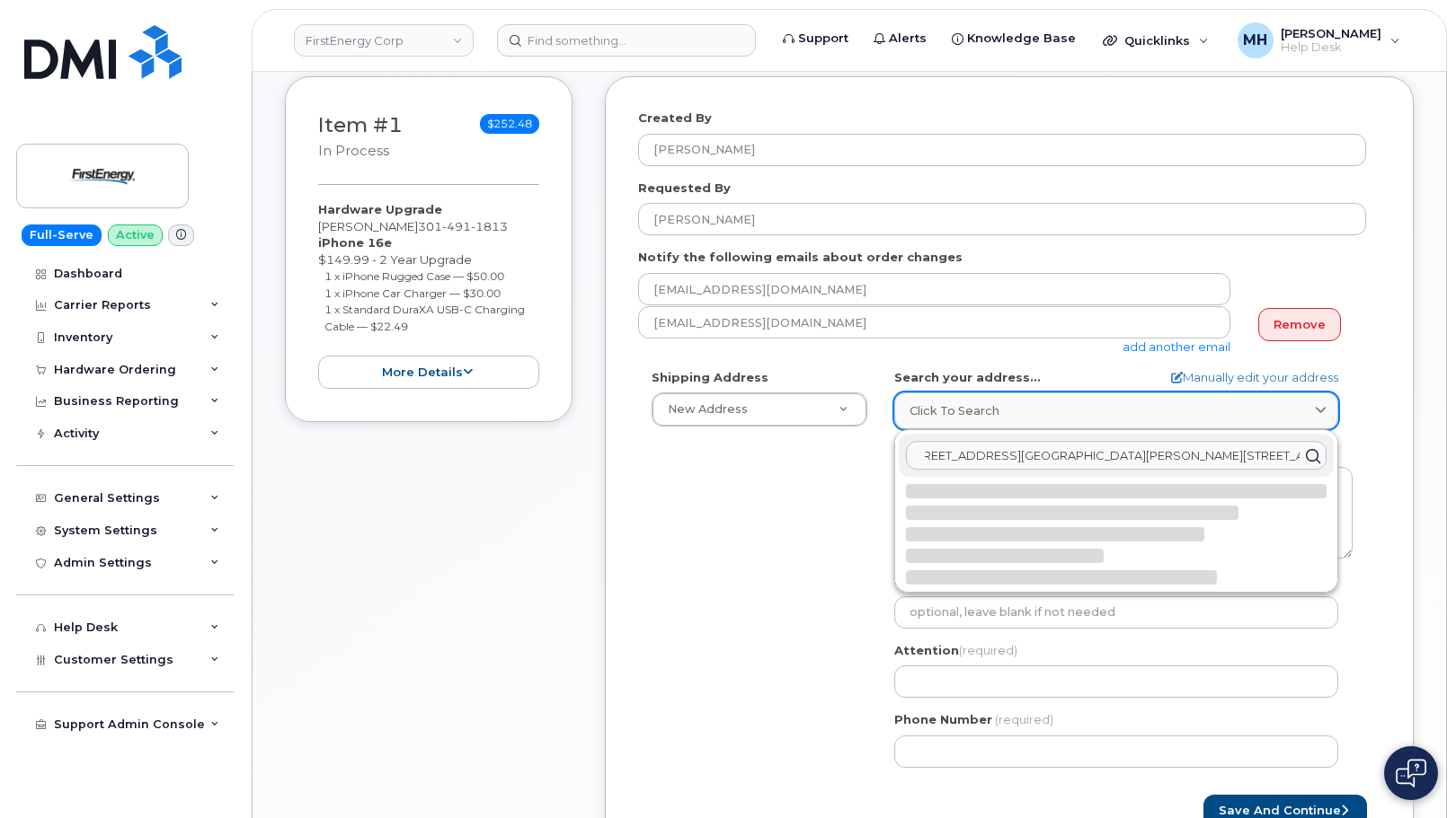
scroll to position [0, 15]
click at [966, 444] on input "4328 valley rd Berkley, WV 254114328 valley rd Beckley, WV 25411" at bounding box center [1116, 455] width 420 height 29
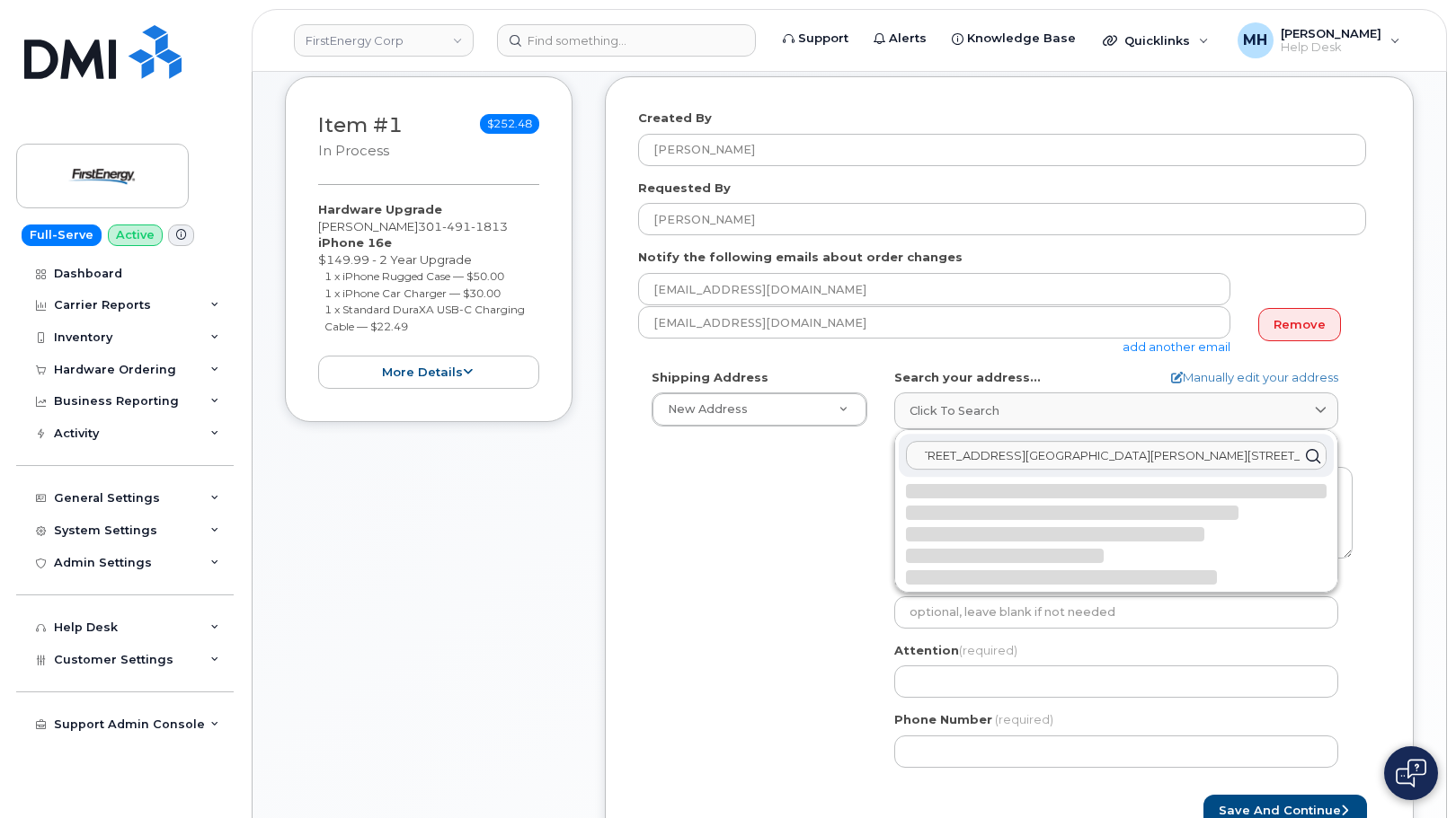
paste input "text"
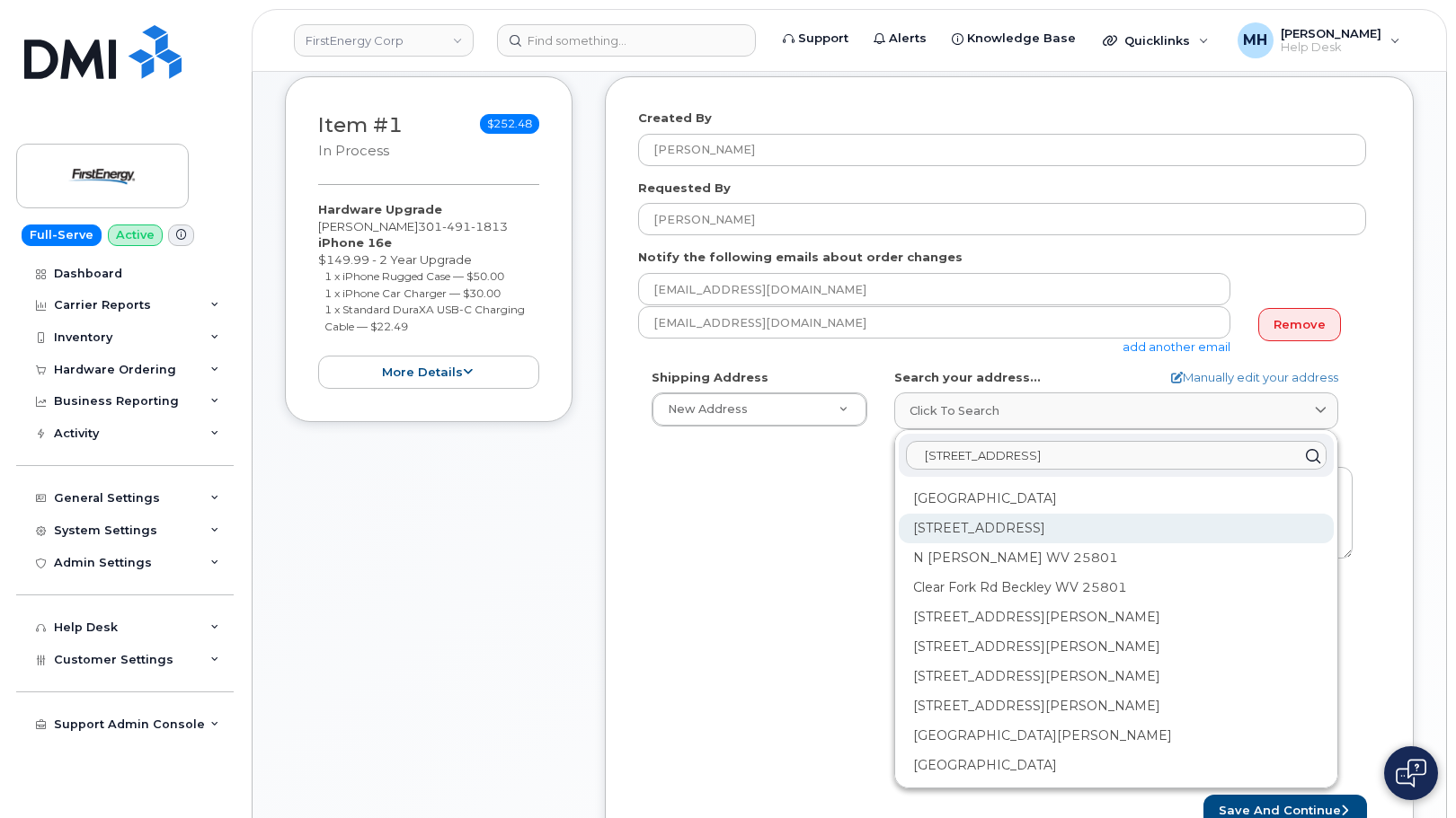
type input "4328 valley rd Beckley, WV 25411"
click at [1051, 520] on div "4328 Valley Rd Berkeley Springs WV 25411-9253" at bounding box center [1116, 528] width 435 height 30
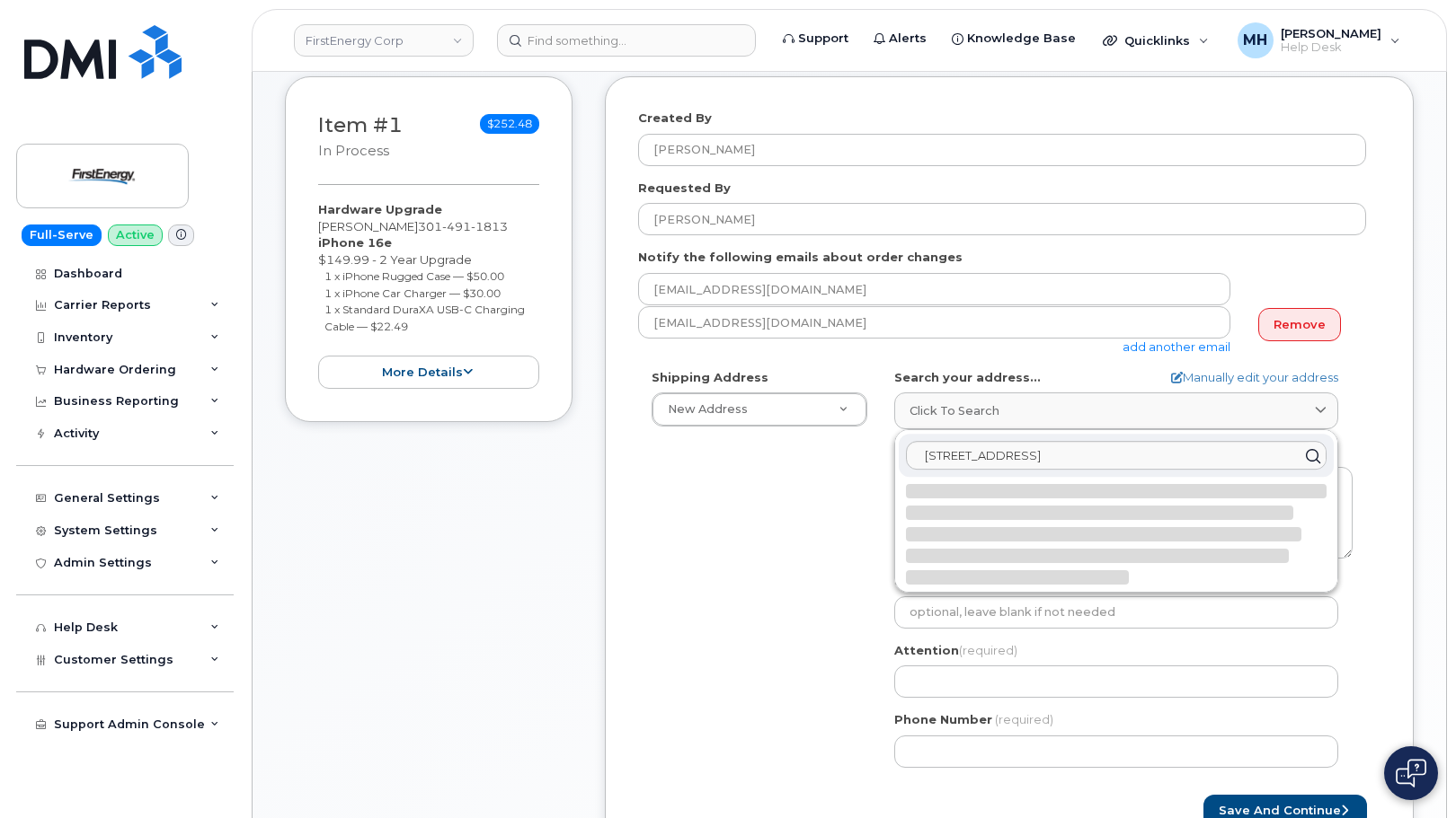
select select
type textarea "4328 Valley Rd BERKELEY SPRINGS WV 25411-9253 UNITED STATES"
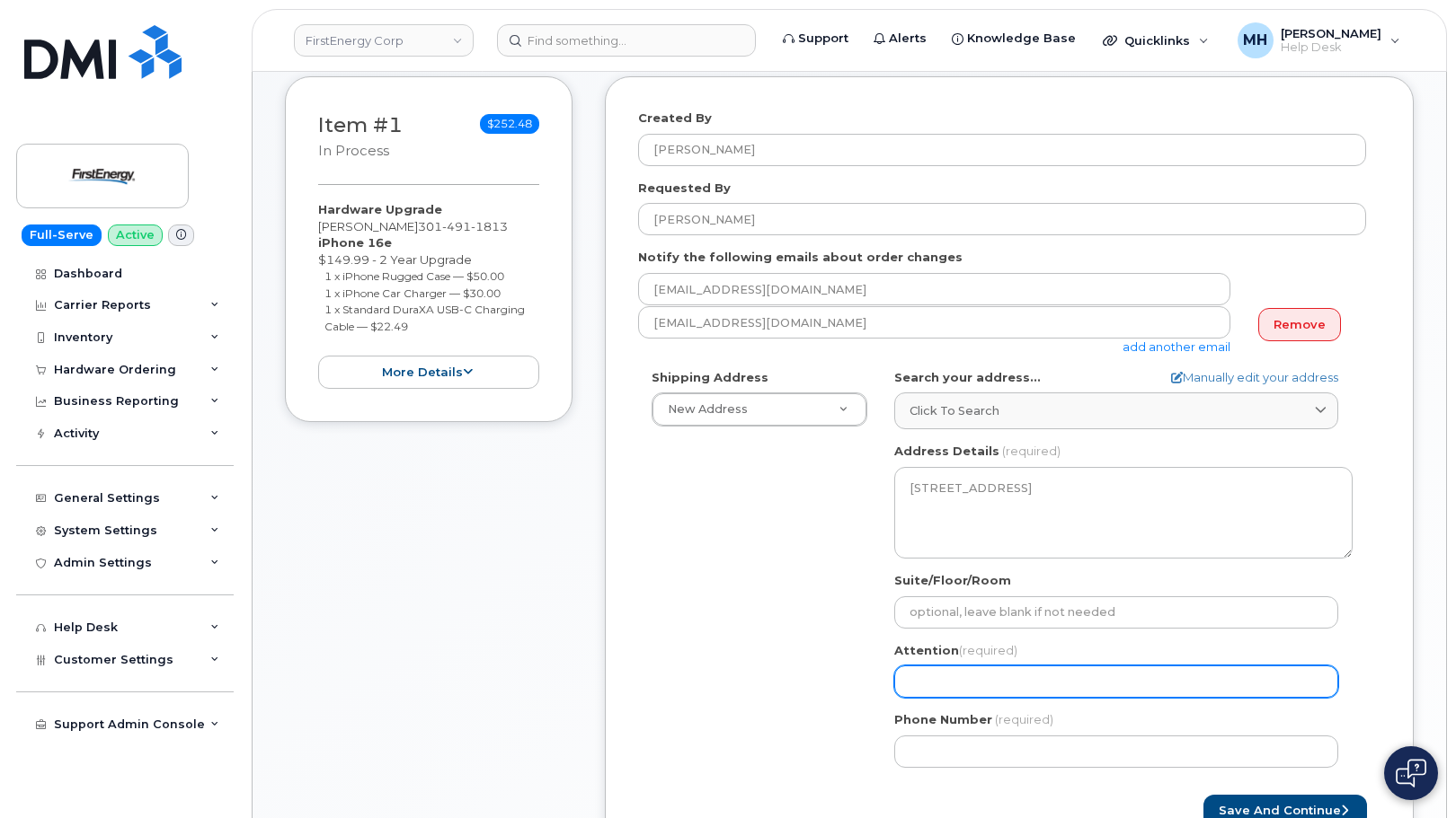
click at [968, 677] on input "Attention (required)" at bounding box center [1116, 682] width 444 height 33
paste input "[PERSON_NAME]"
type input "[PERSON_NAME]"
select select
type input "[PERSON_NAME]"
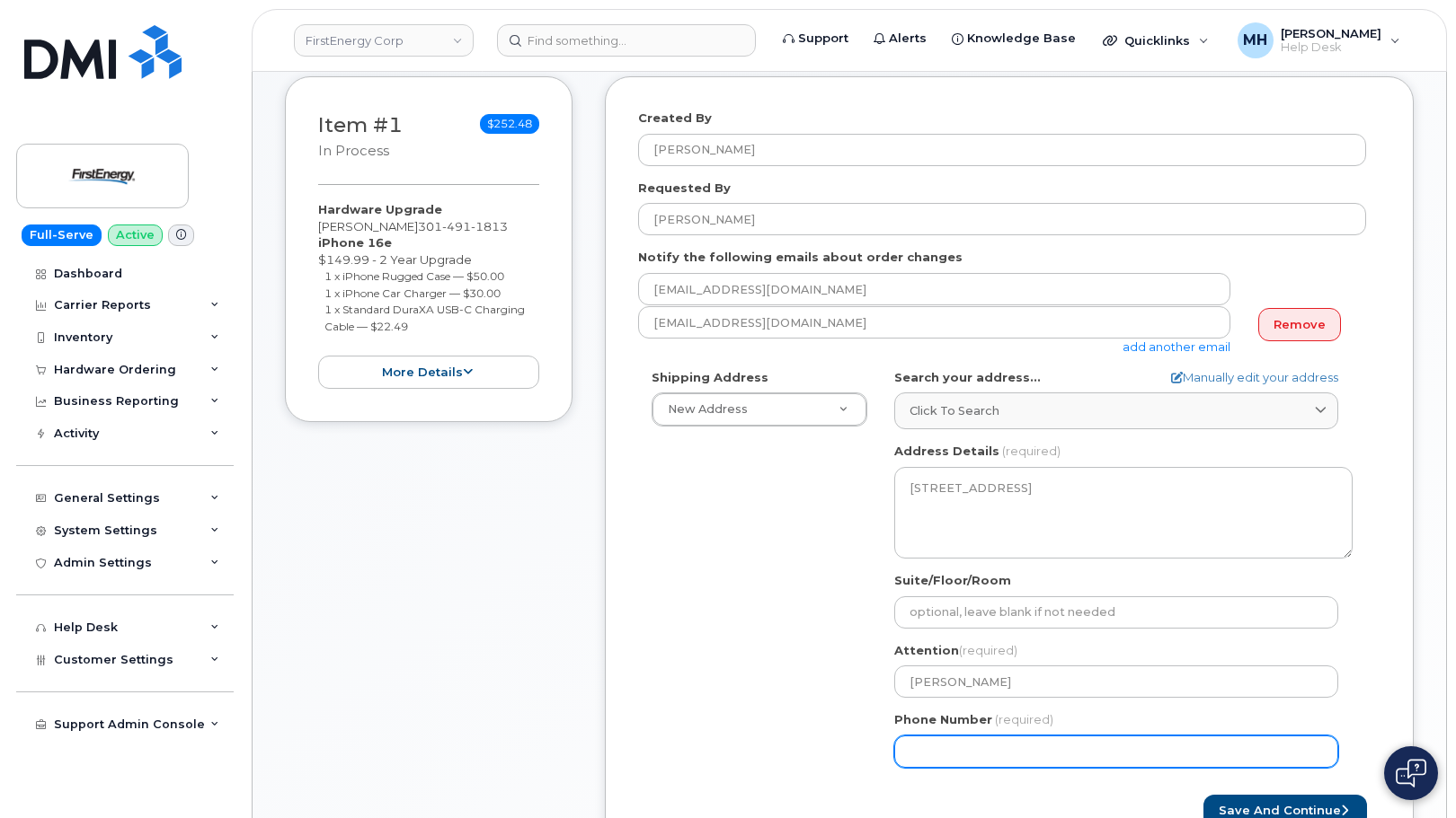
click at [952, 747] on input "Phone Number" at bounding box center [1116, 752] width 444 height 33
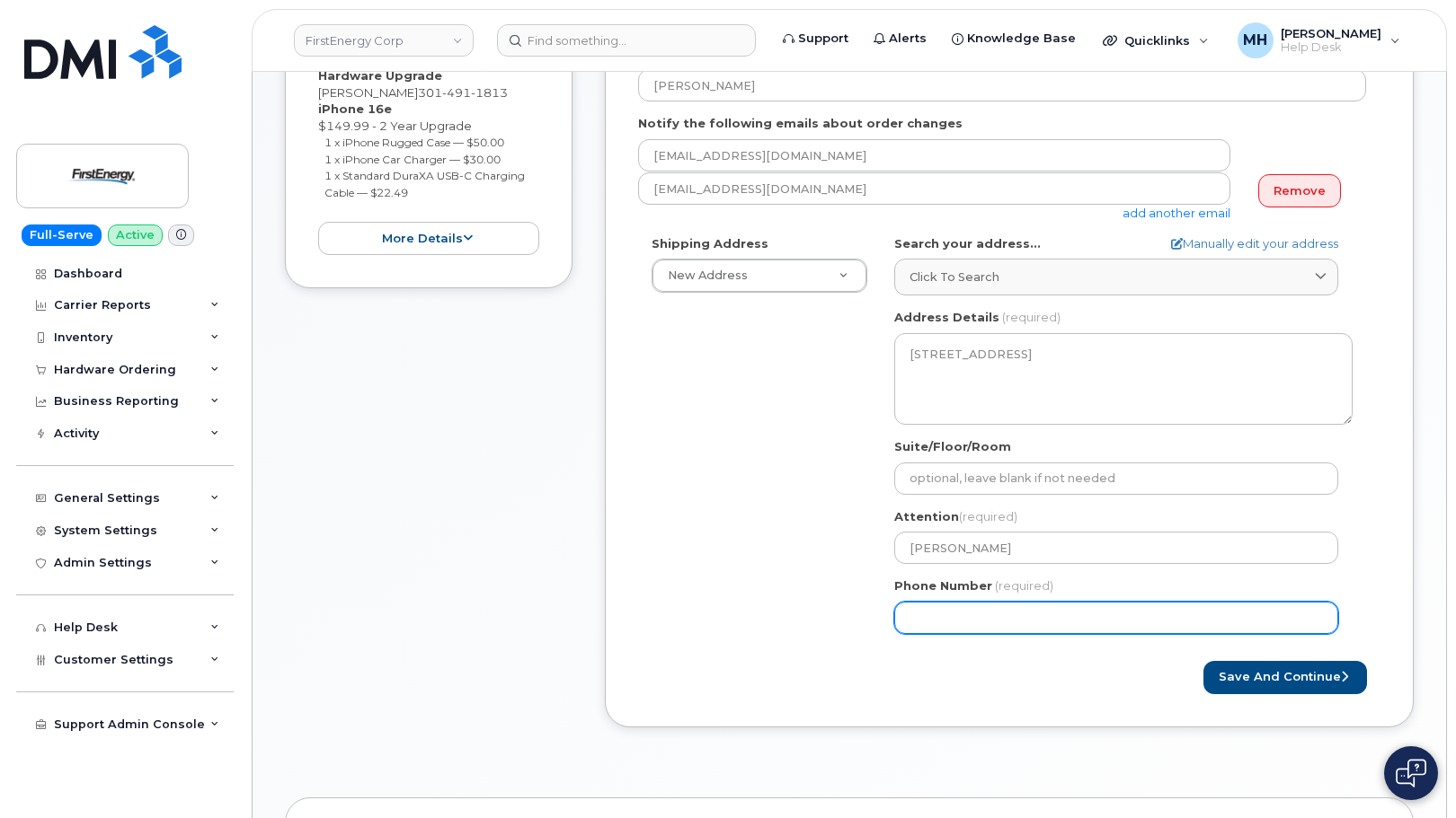
scroll to position [450, 0]
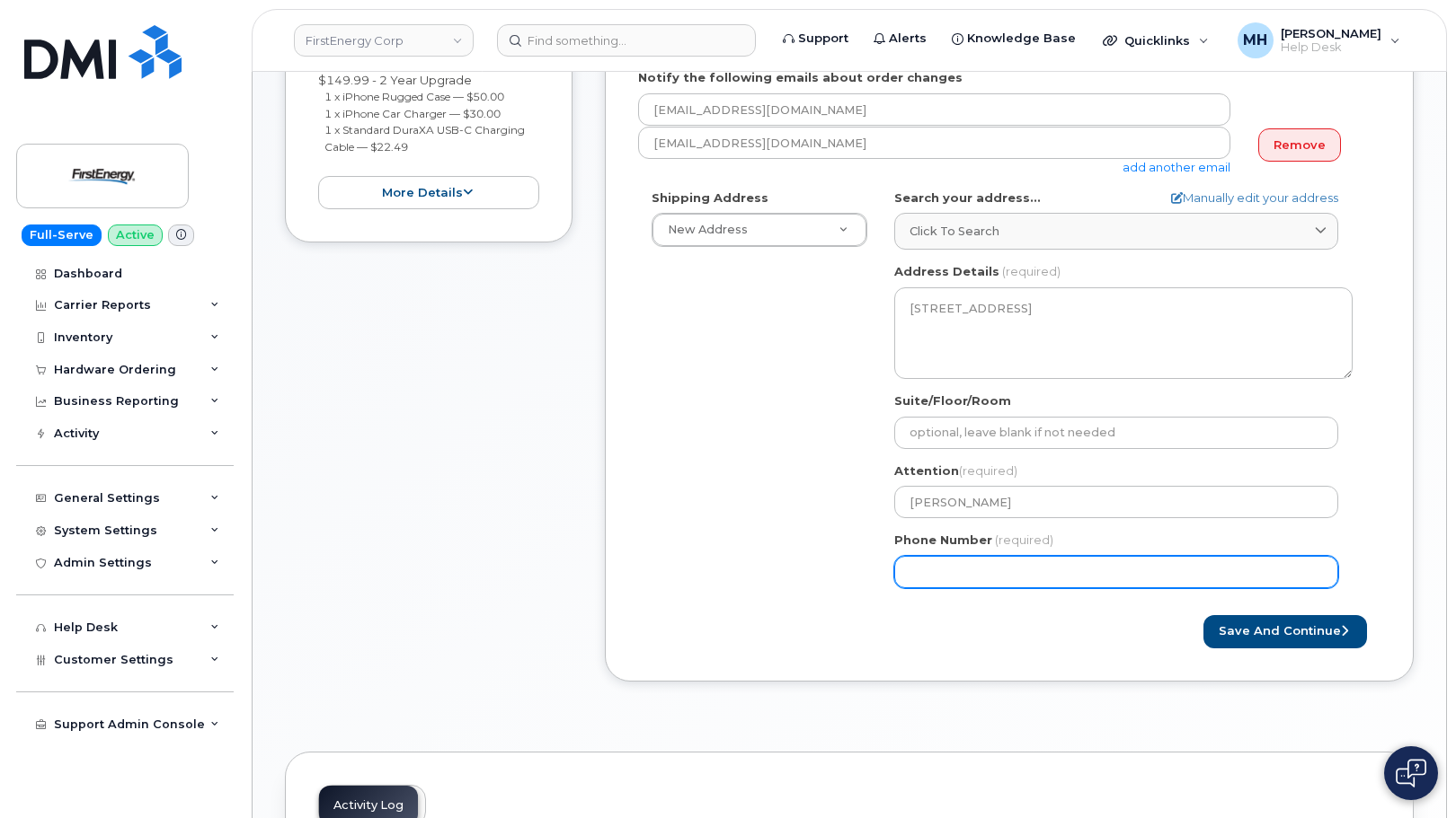
click at [964, 573] on input "Phone Number" at bounding box center [1116, 572] width 444 height 33
select select
type input "3014911813"
drag, startPoint x: 1116, startPoint y: 601, endPoint x: 1203, endPoint y: 627, distance: 90.8
click at [1118, 602] on form "Created By Melissa Hoye Requested By Matthew J Rosensteel Notify the following …" at bounding box center [1010, 289] width 743 height 718
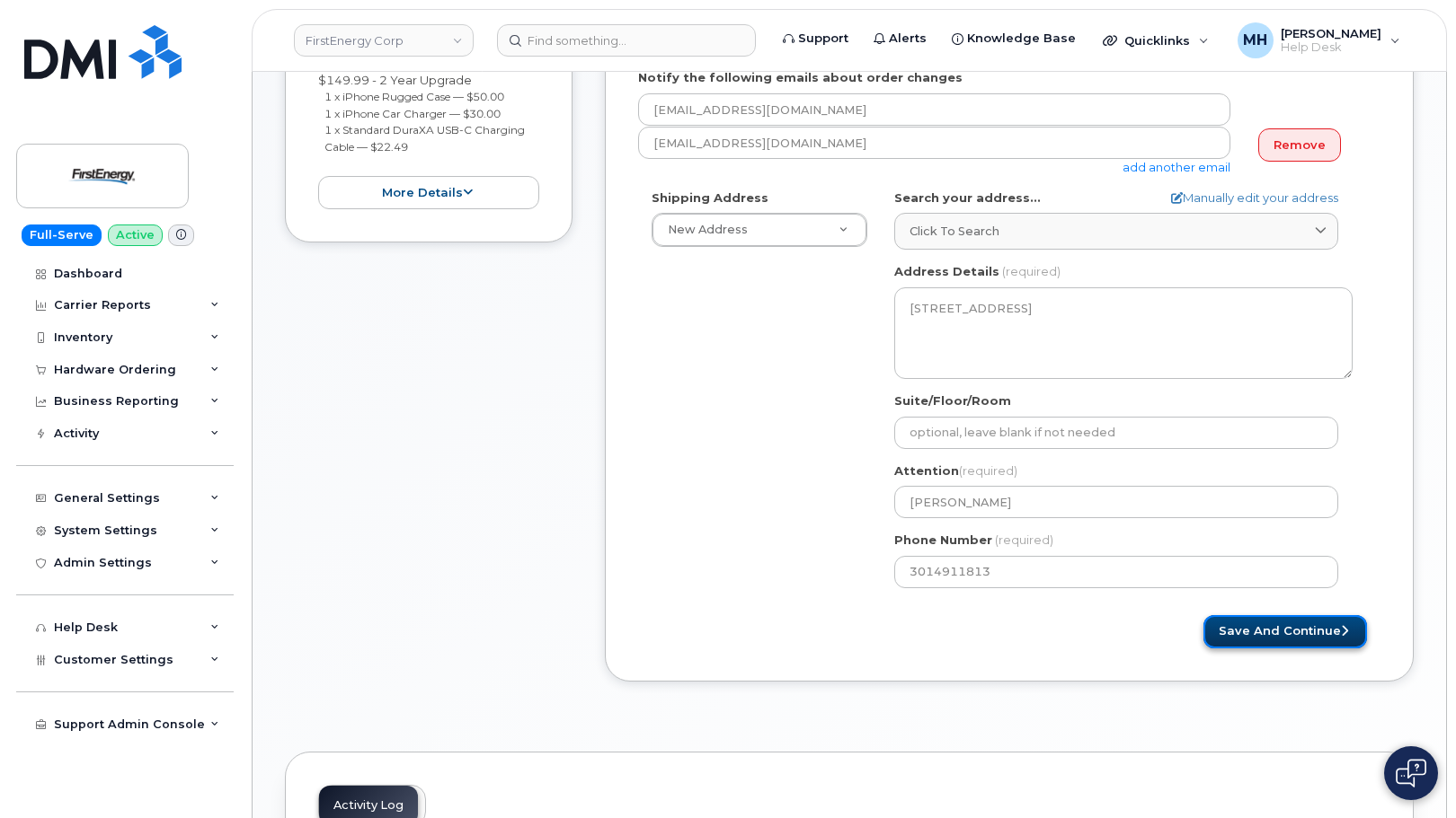
click at [1212, 628] on button "Save and Continue" at bounding box center [1285, 631] width 164 height 33
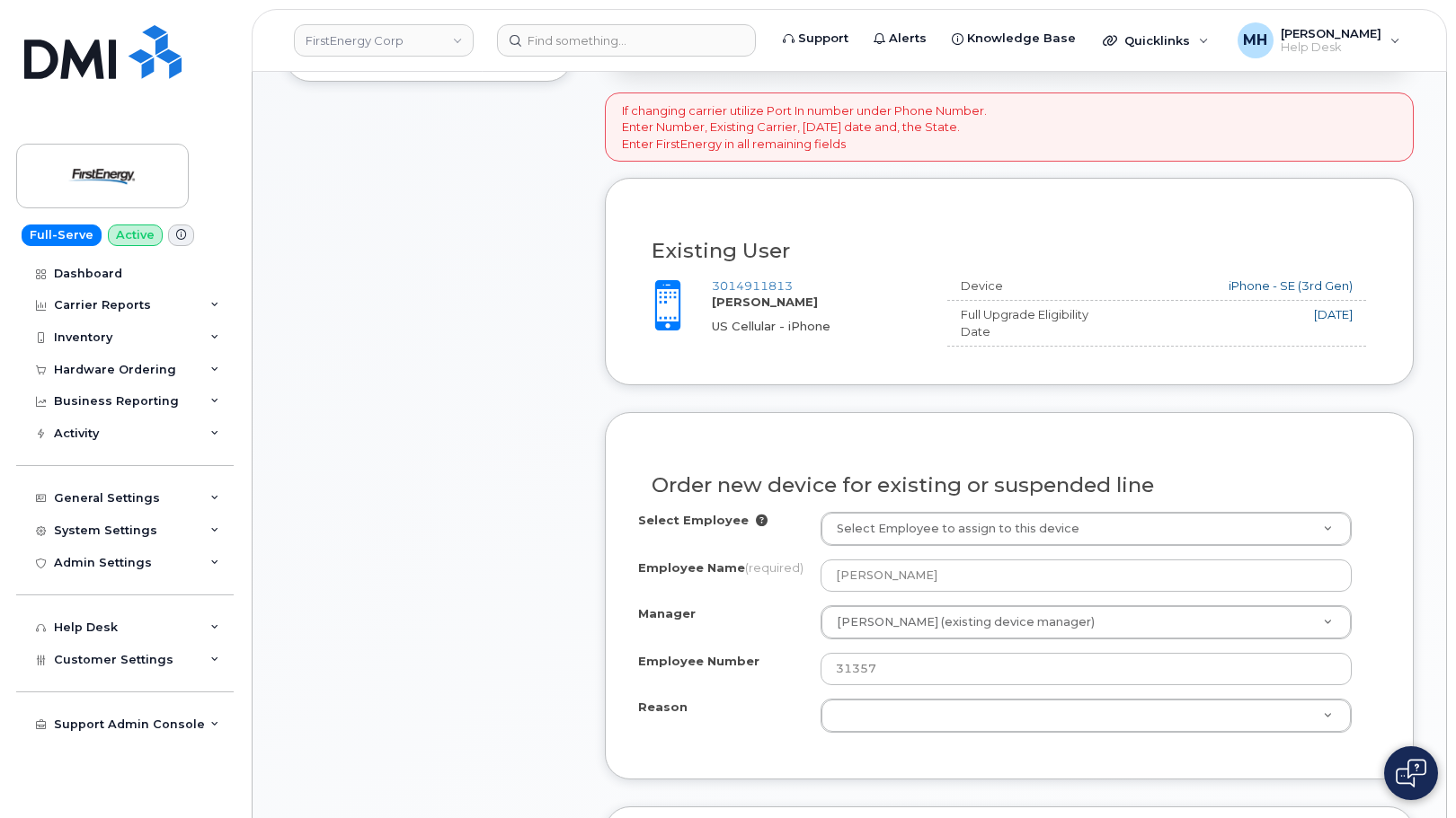
scroll to position [629, 0]
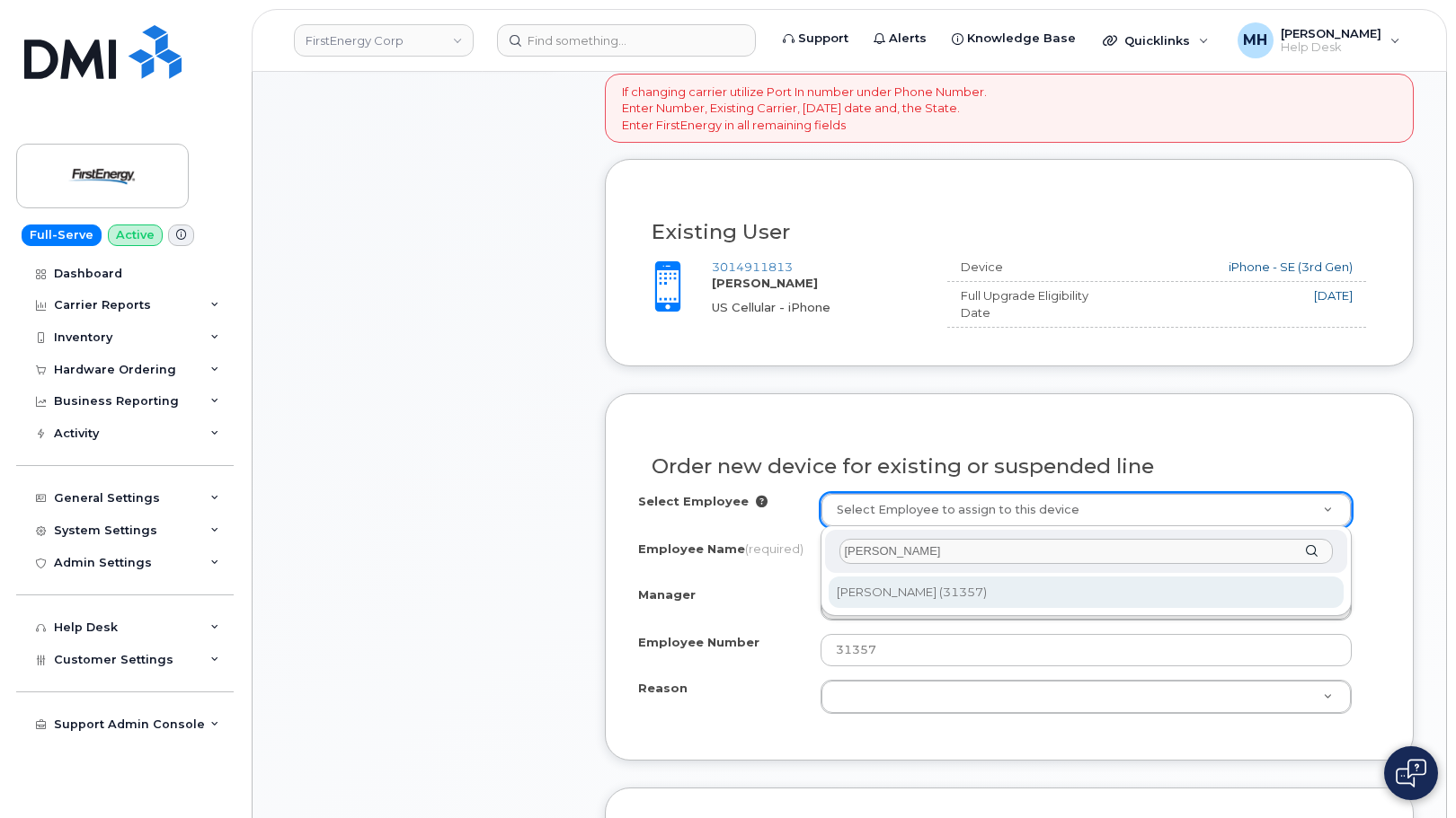
type input "[PERSON_NAME]"
type input "2073278"
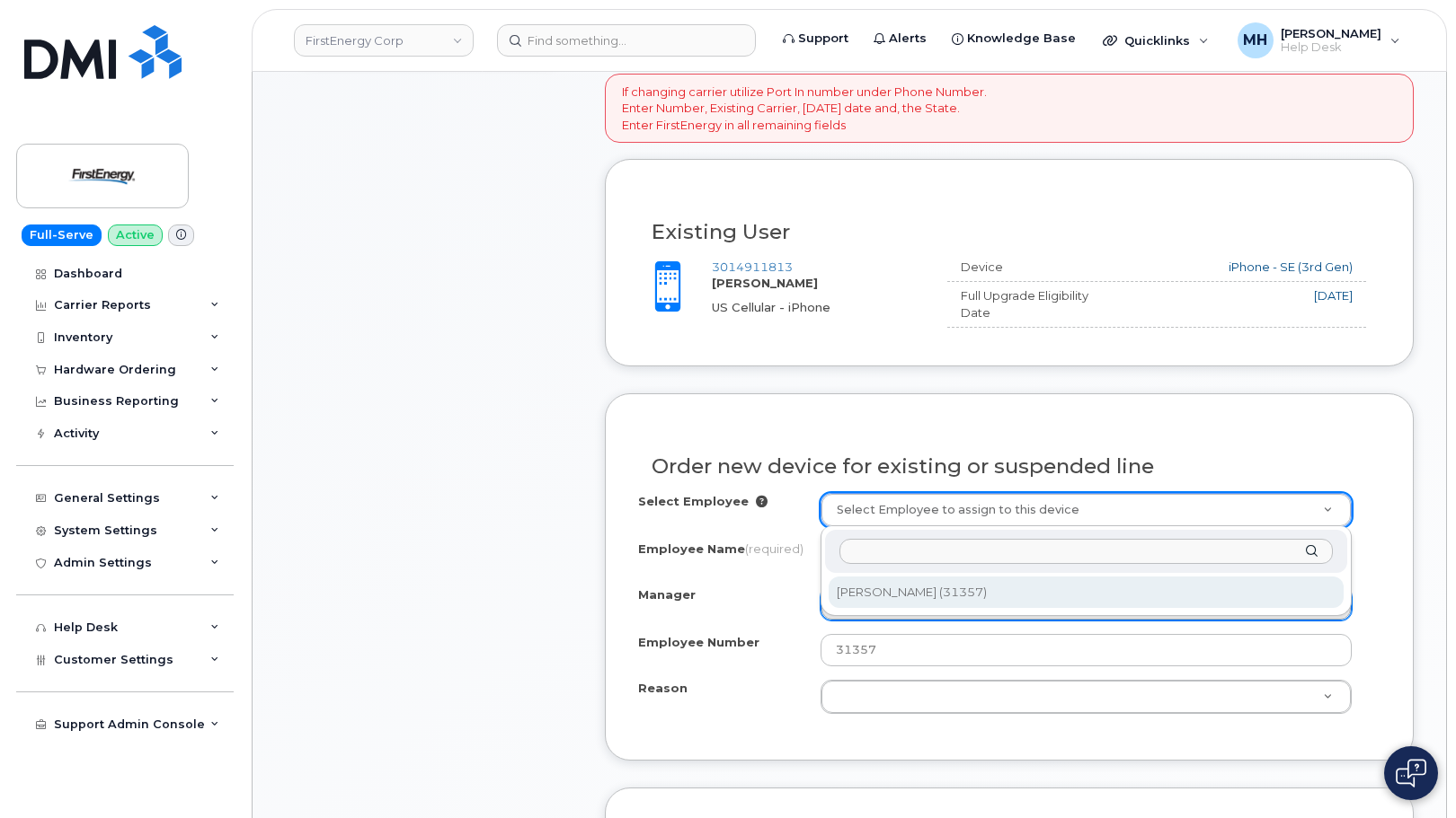
select select "2084740"
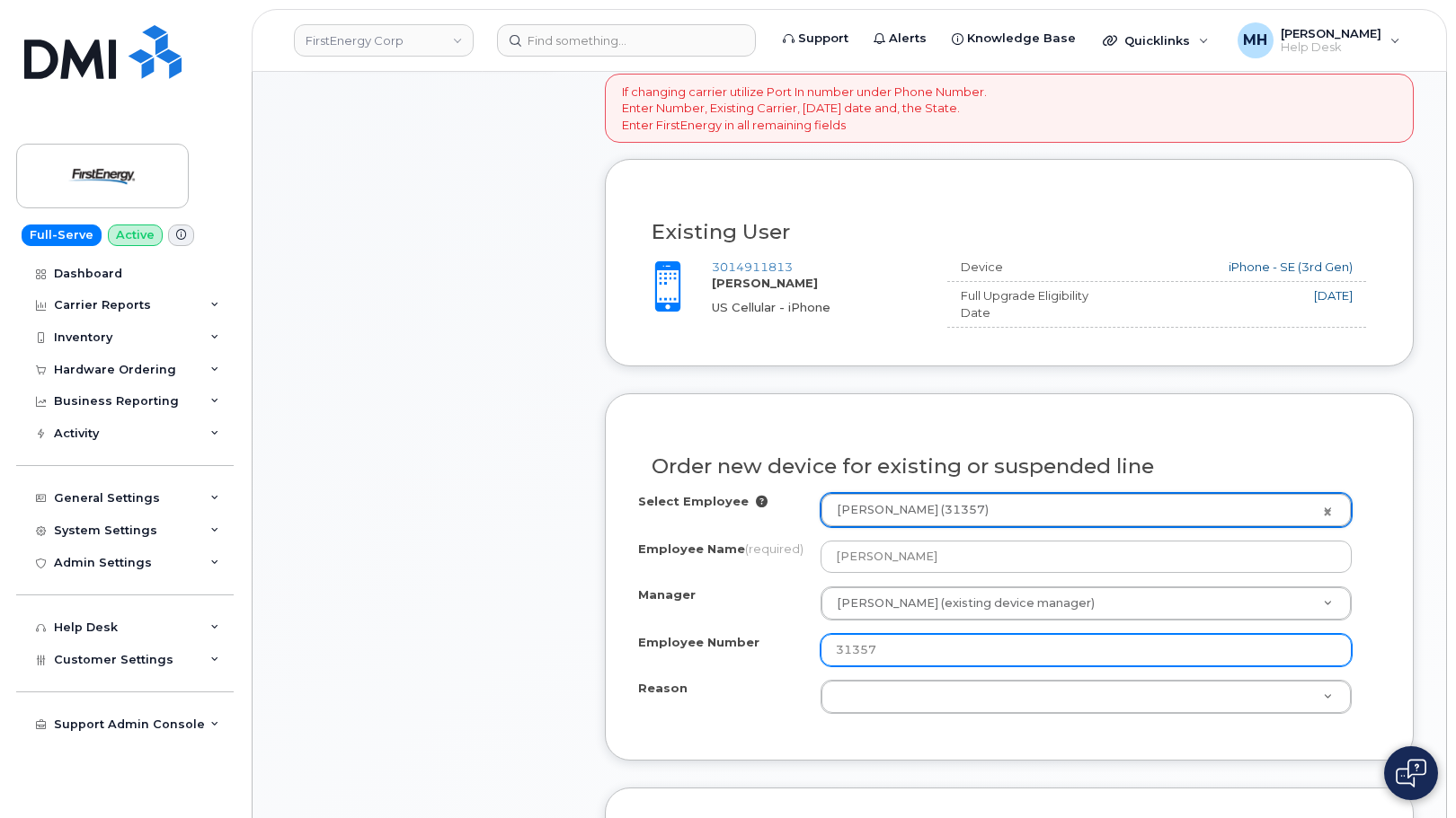
scroll to position [808, 0]
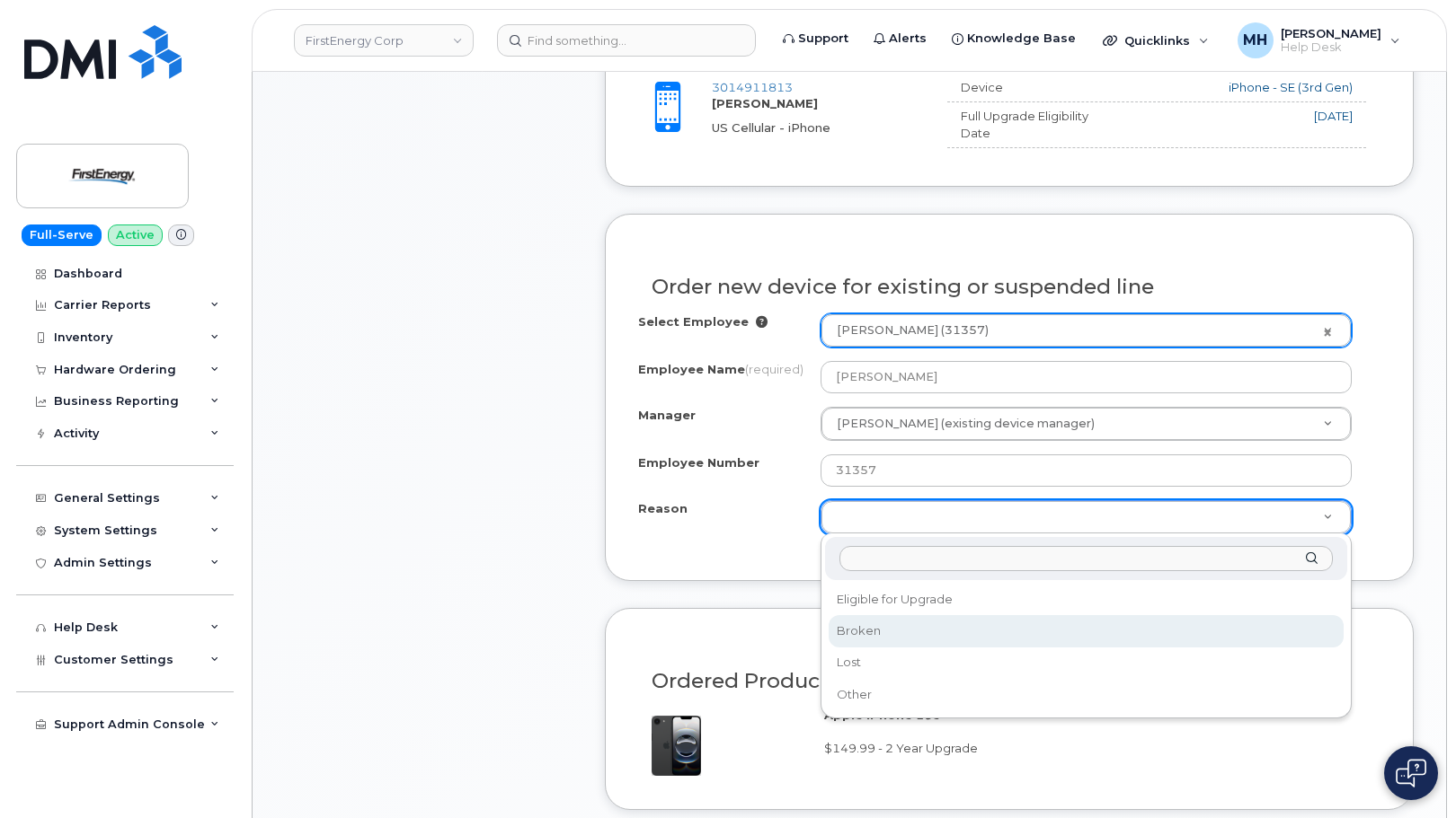
select select "broken"
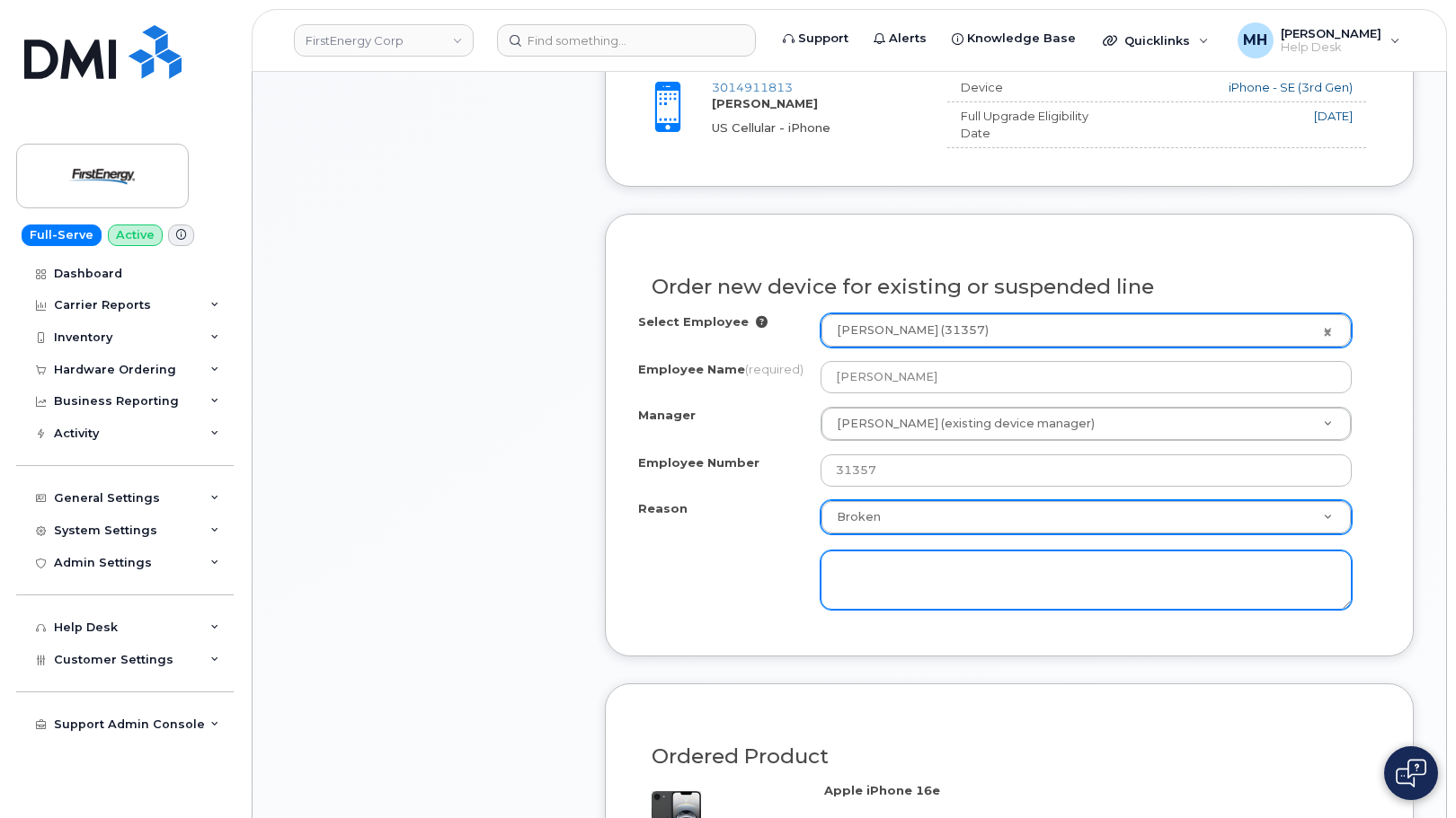
click at [885, 586] on textarea at bounding box center [1086, 581] width 532 height 59
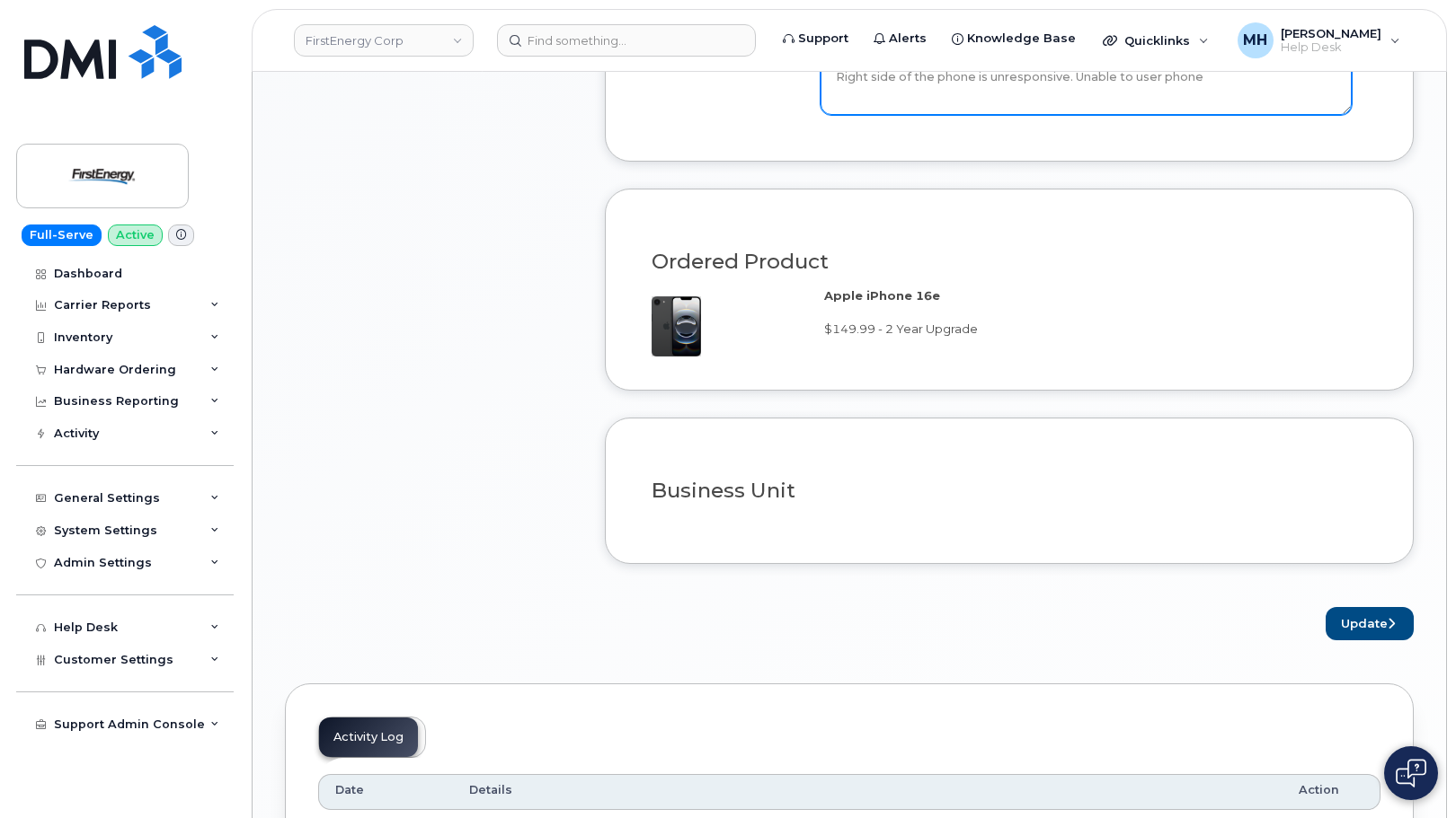
scroll to position [1437, 0]
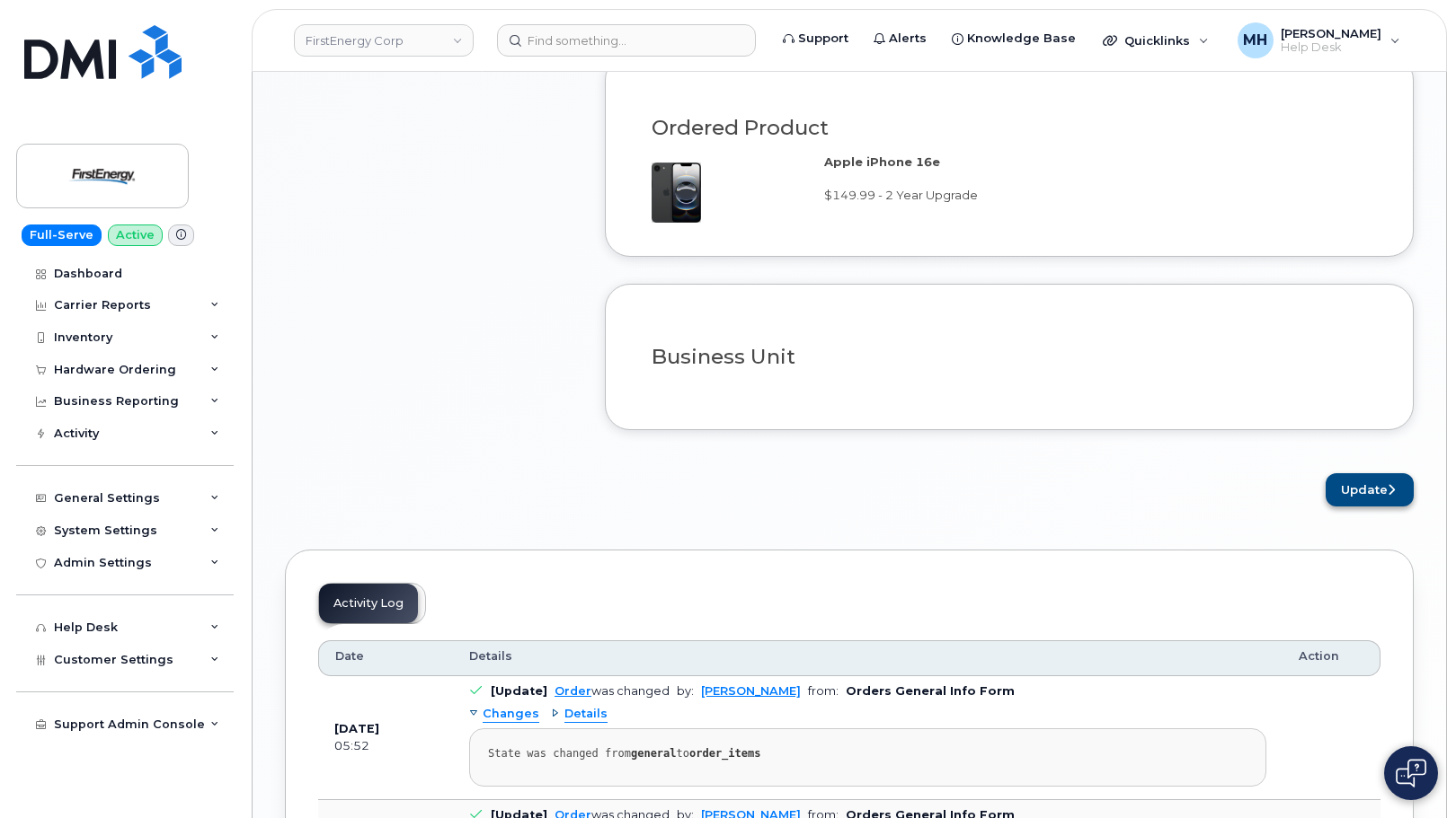
type textarea "Right side of the phone is unresponsive. Unable to user phone"
click at [1386, 497] on button "Update" at bounding box center [1370, 490] width 88 height 33
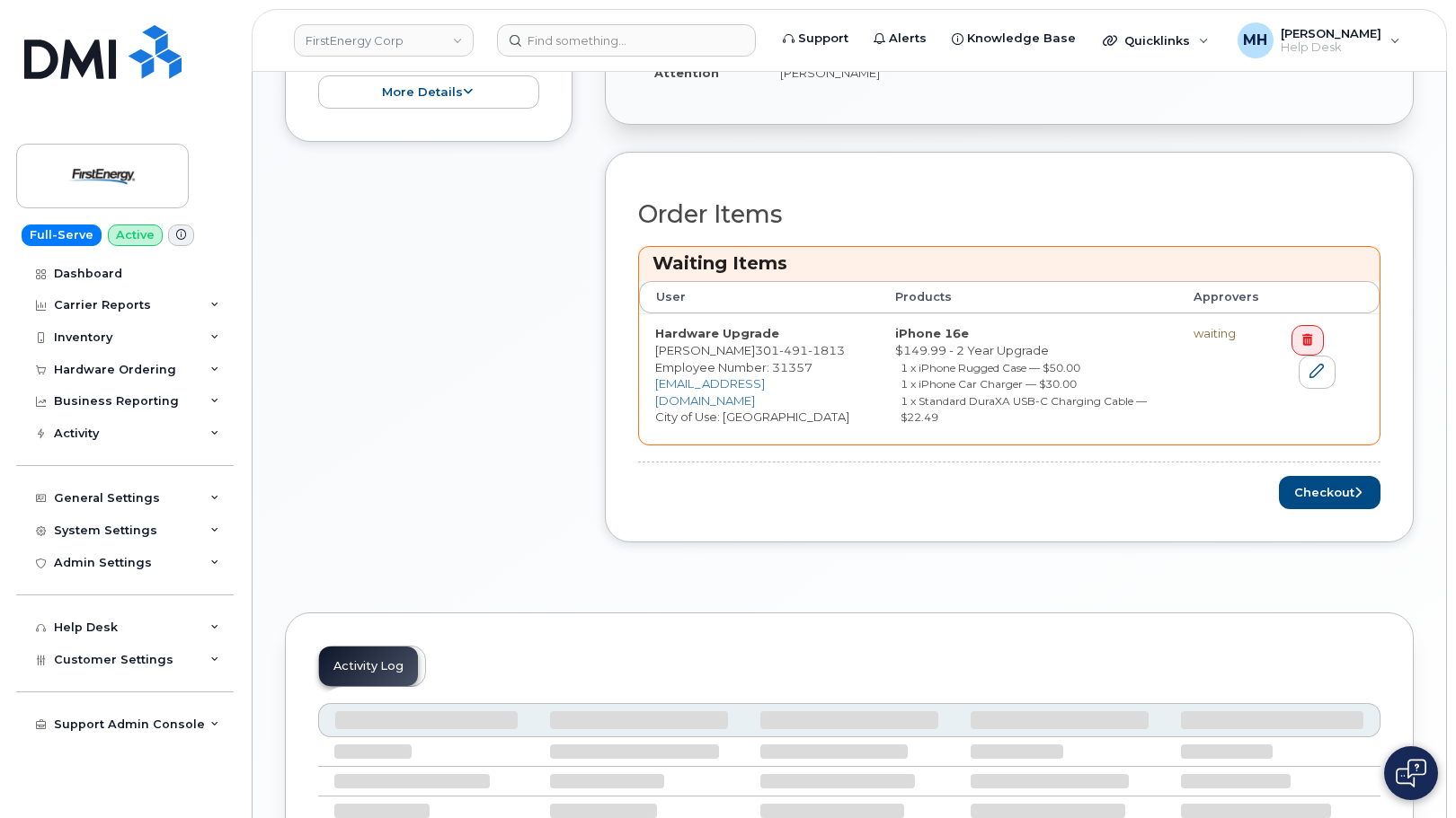
scroll to position [629, 0]
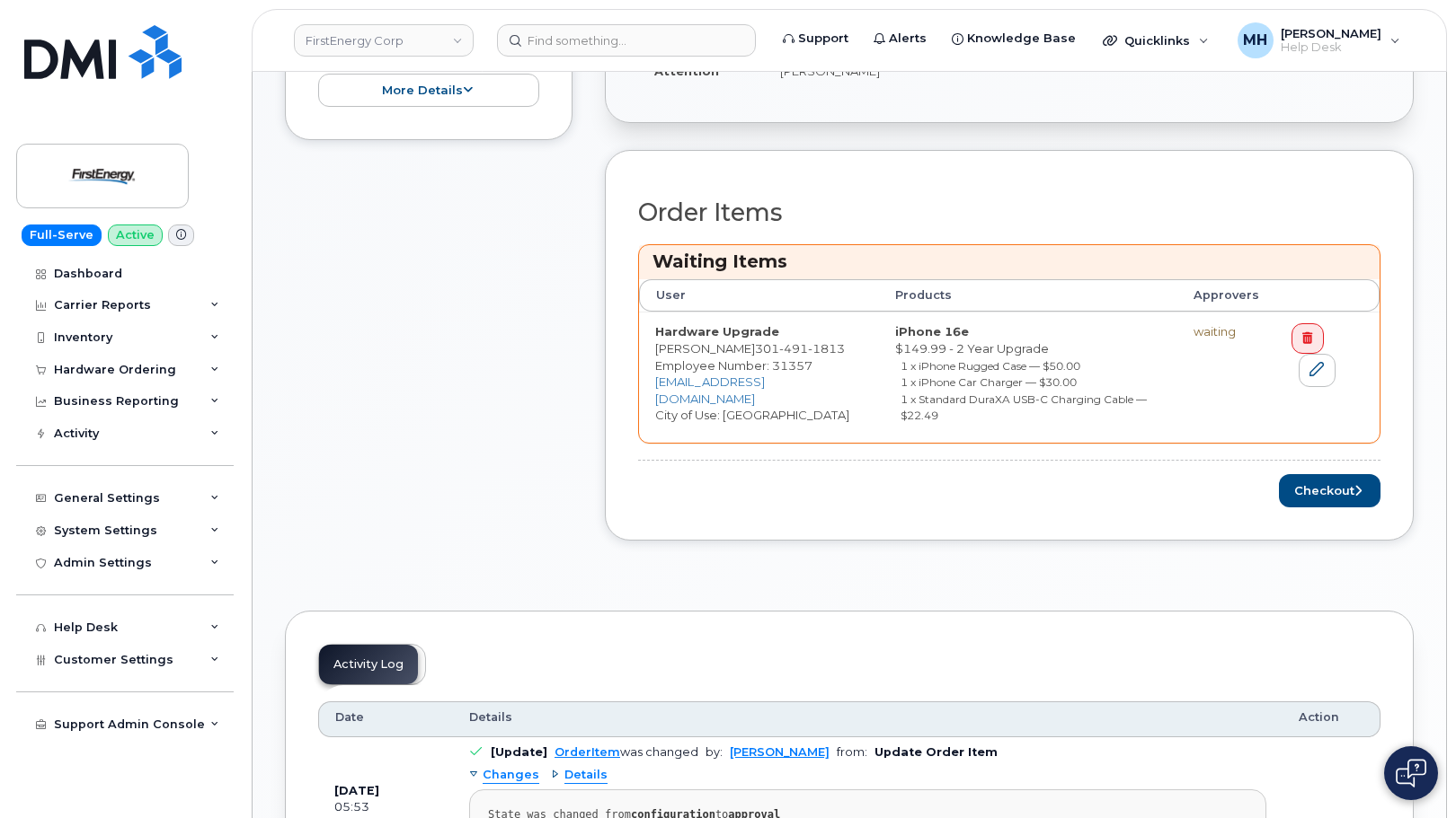
drag, startPoint x: 1269, startPoint y: 485, endPoint x: 1279, endPoint y: 486, distance: 10.0
click at [1270, 485] on div "Checkout" at bounding box center [1010, 491] width 743 height 33
click at [1296, 487] on button "Checkout" at bounding box center [1330, 491] width 101 height 33
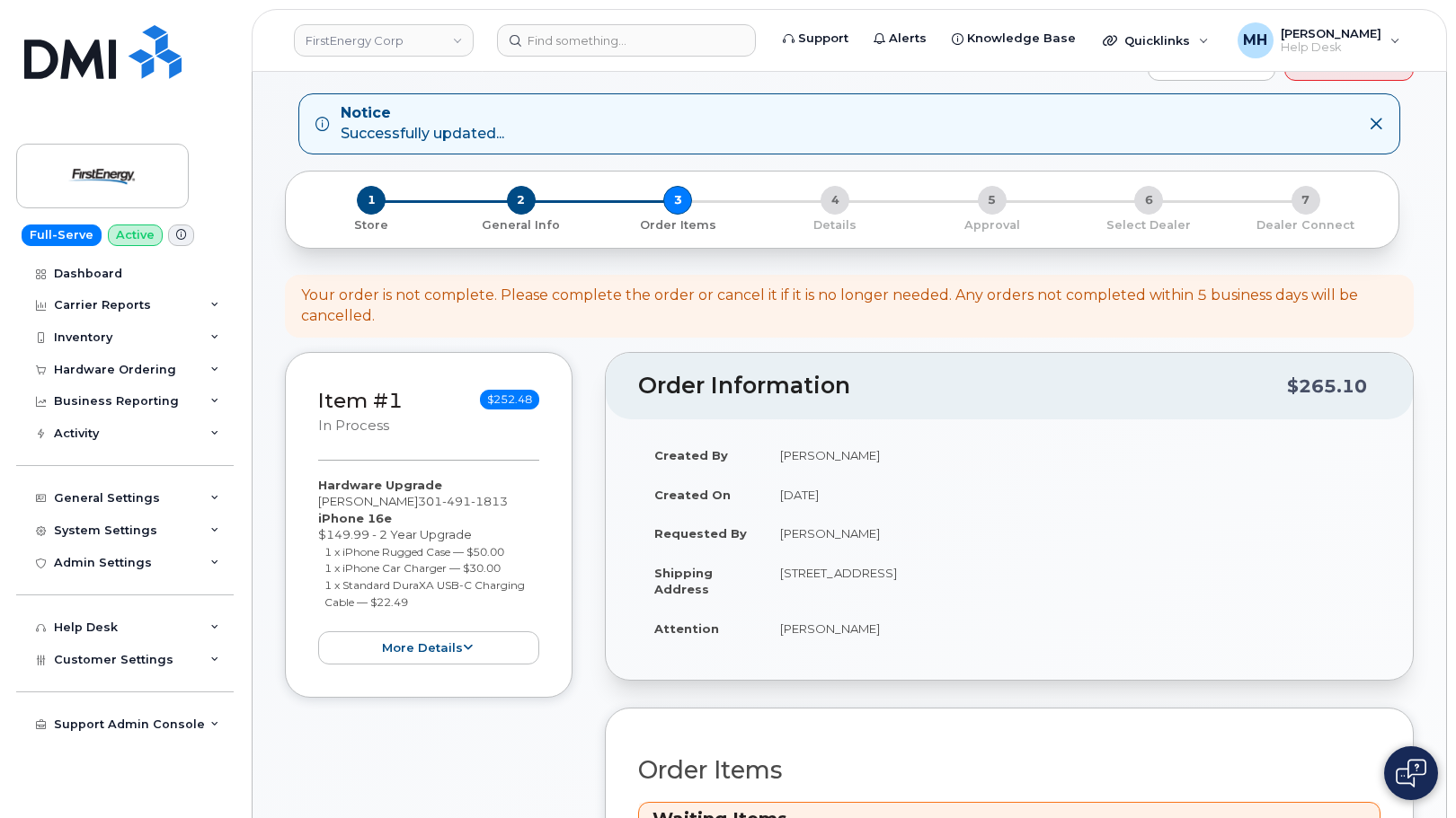
scroll to position [0, 0]
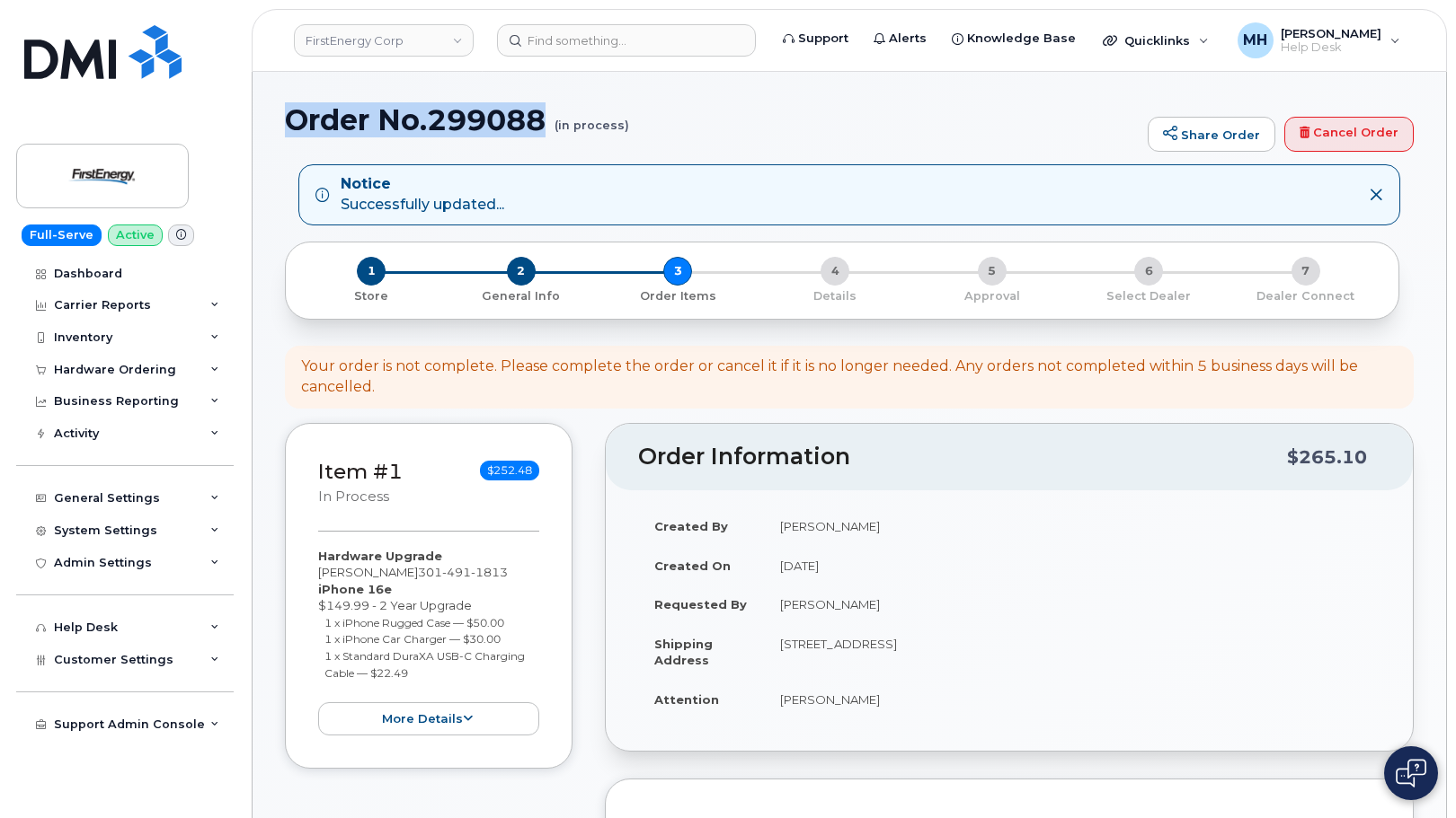
drag, startPoint x: 370, startPoint y: 122, endPoint x: 548, endPoint y: 128, distance: 178.1
click at [548, 128] on h1 "Order No.299088 (in process)" at bounding box center [712, 120] width 854 height 32
copy h1 "Order No.299088"
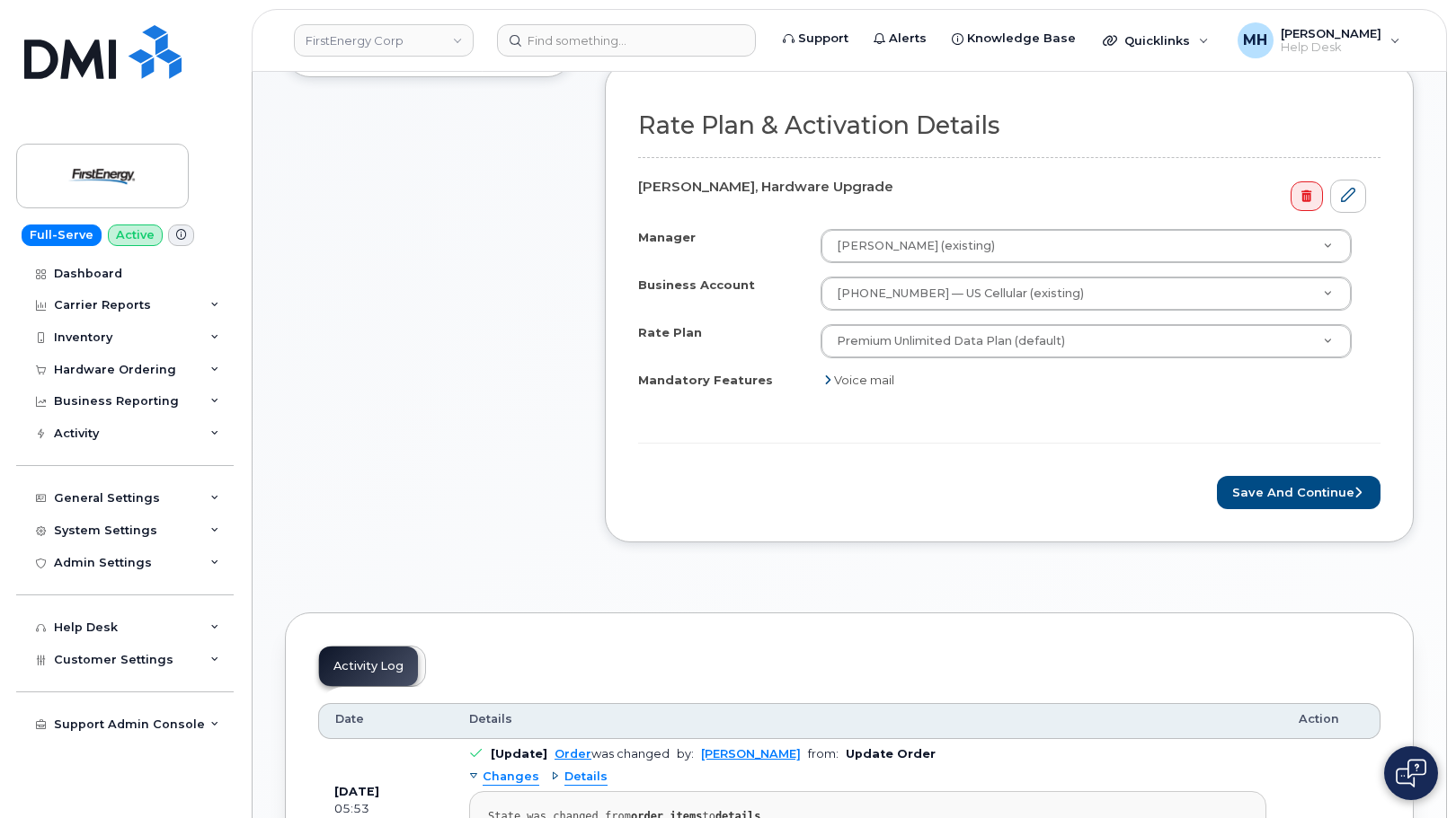
scroll to position [629, 0]
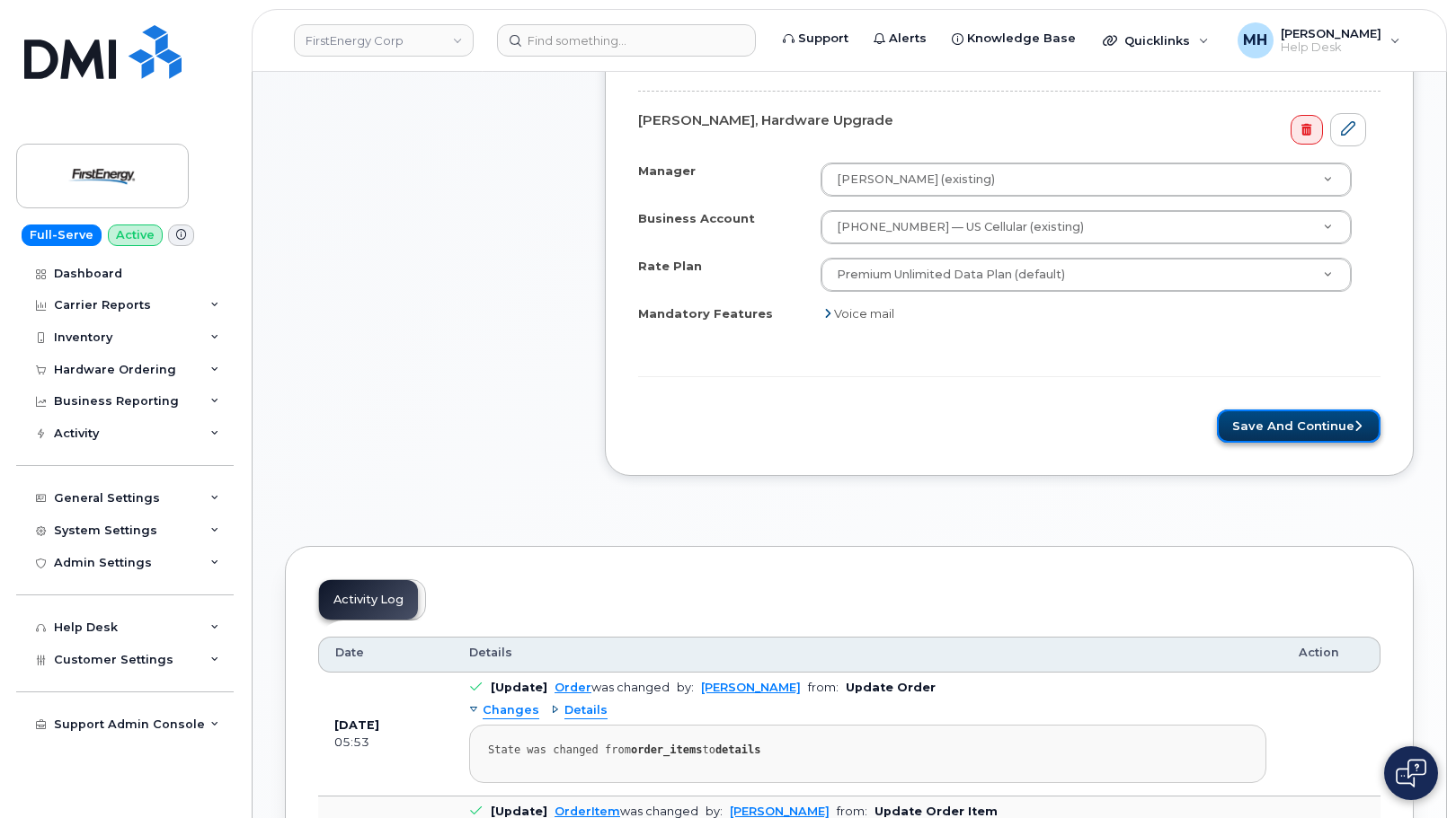
click at [1265, 432] on button "Save and Continue" at bounding box center [1298, 426] width 164 height 33
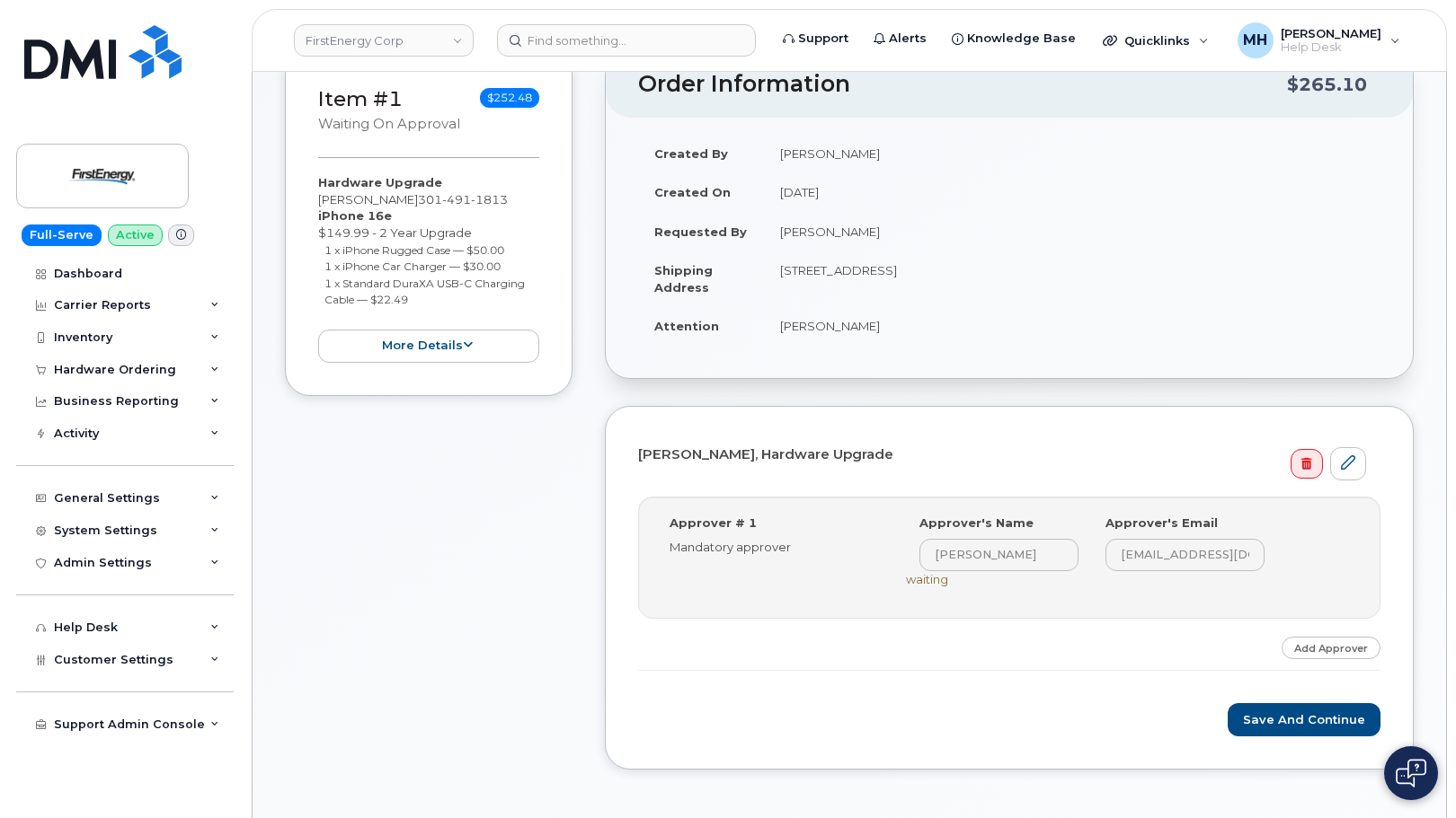
scroll to position [360, 0]
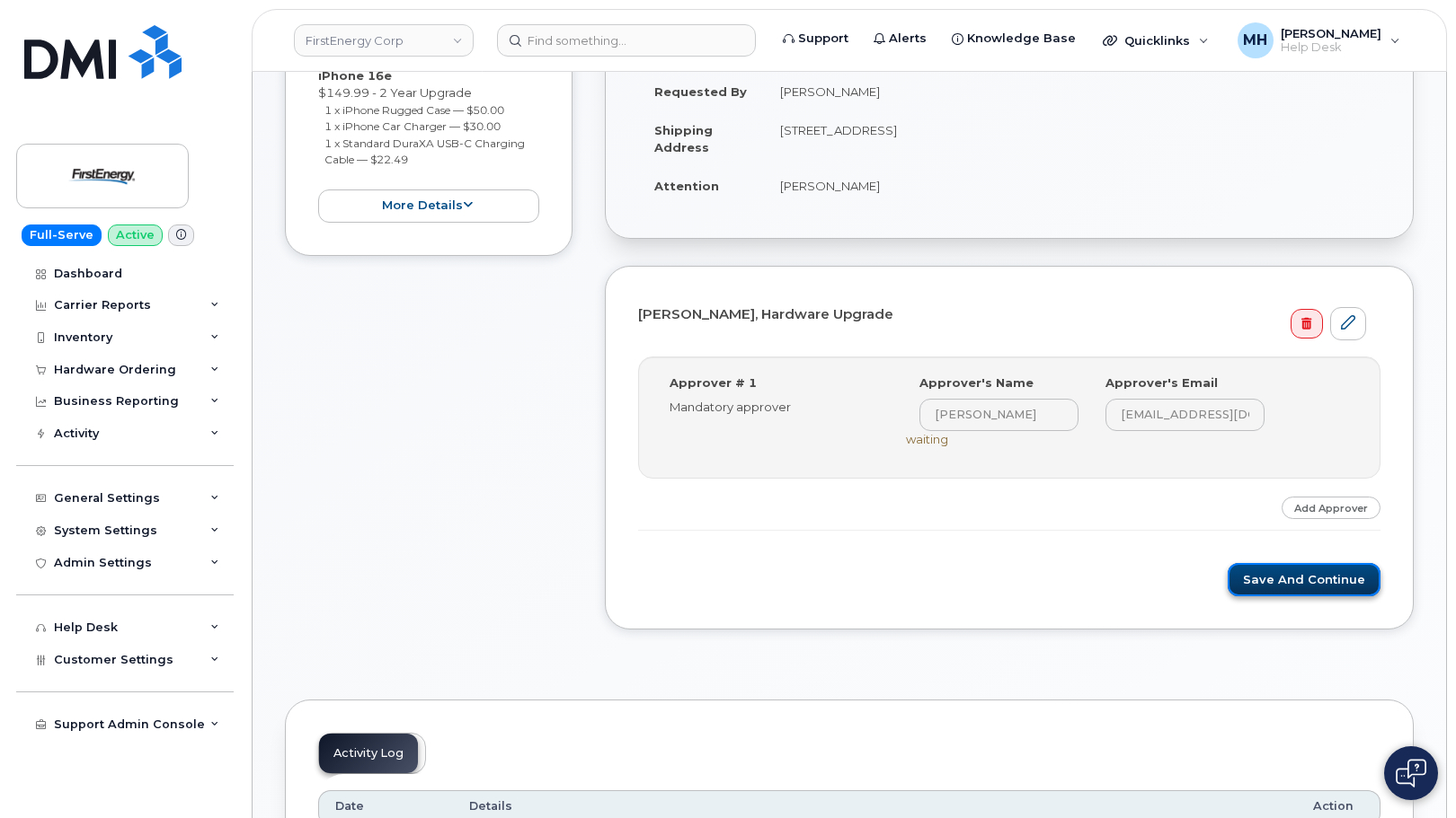
click at [1283, 586] on button "Save and Continue" at bounding box center [1305, 580] width 153 height 33
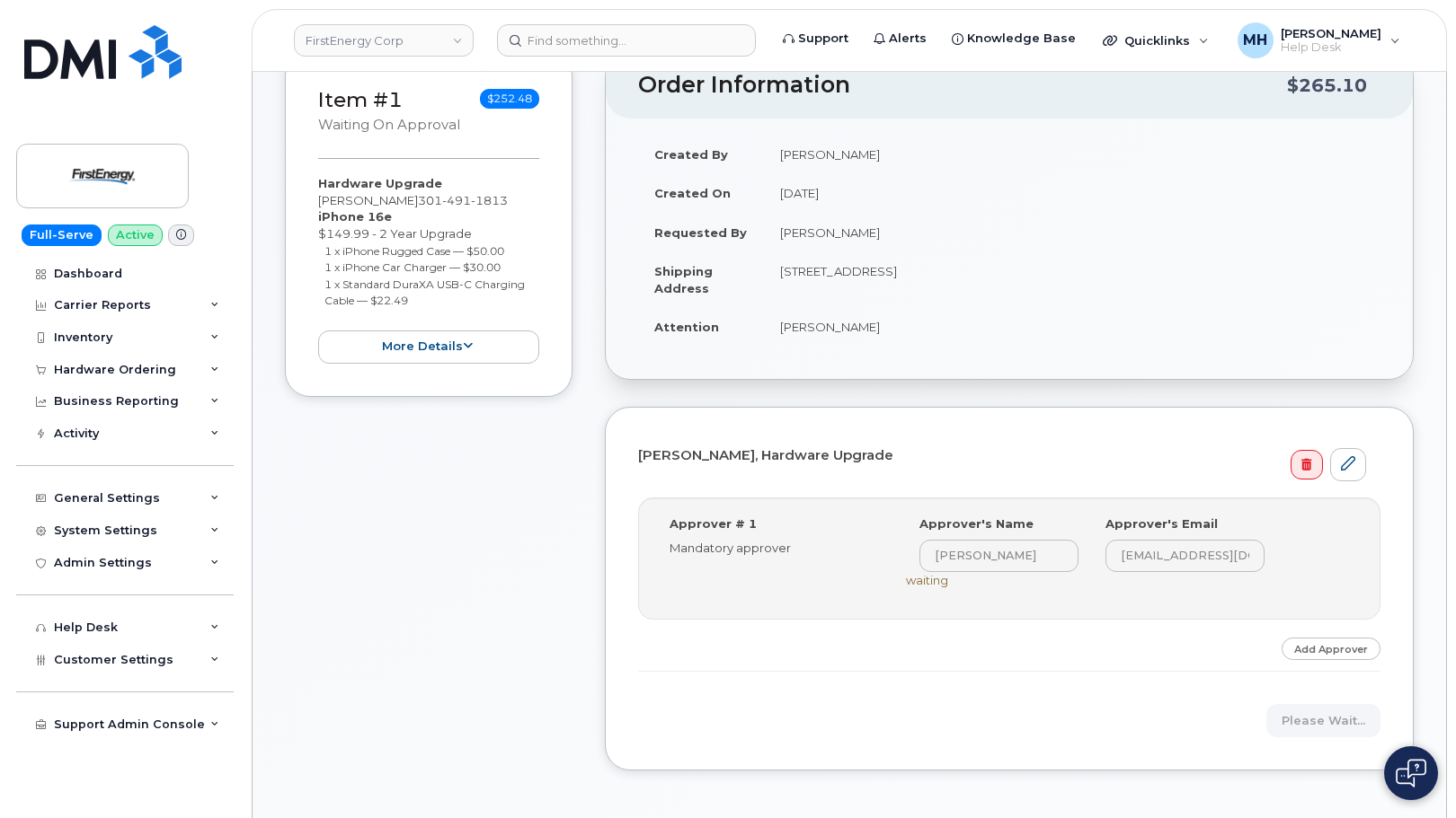
scroll to position [0, 0]
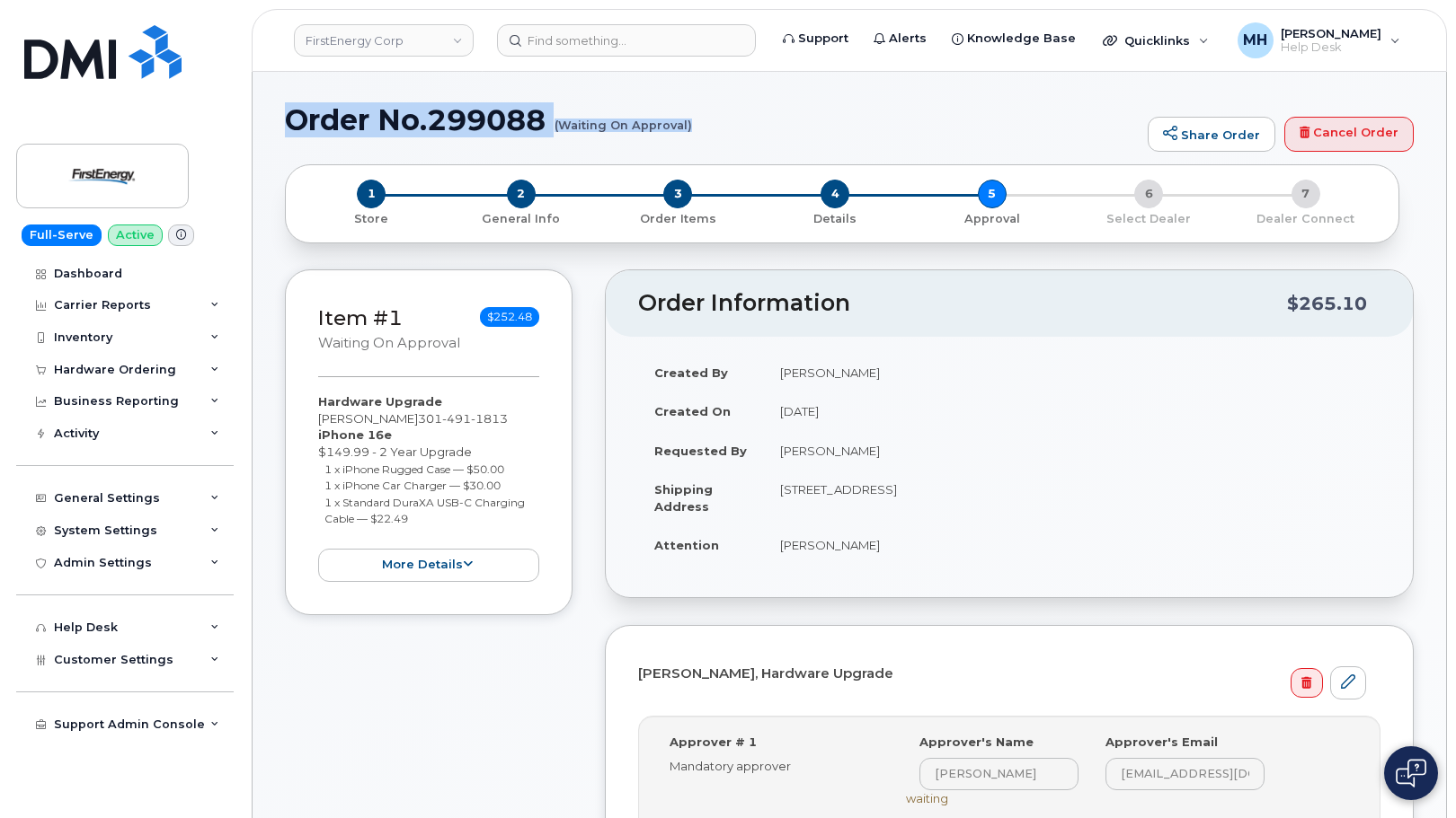
drag, startPoint x: 287, startPoint y: 120, endPoint x: 689, endPoint y: 125, distance: 402.0
click at [689, 125] on h1 "Order No.299088 (Waiting On Approval)" at bounding box center [712, 120] width 854 height 32
copy h1 "Order No.299088 (Waiting On Approval)"
